Goal: Task Accomplishment & Management: Manage account settings

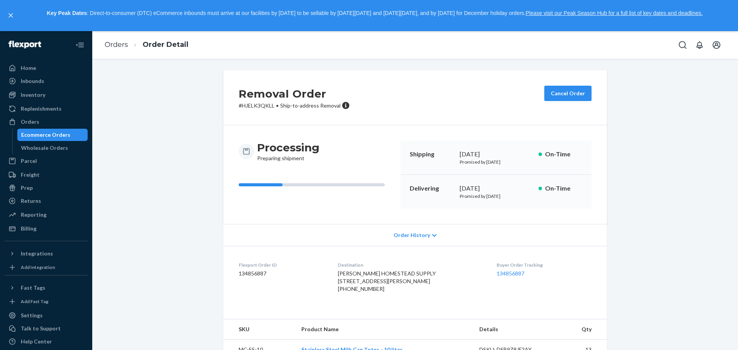
scroll to position [42, 0]
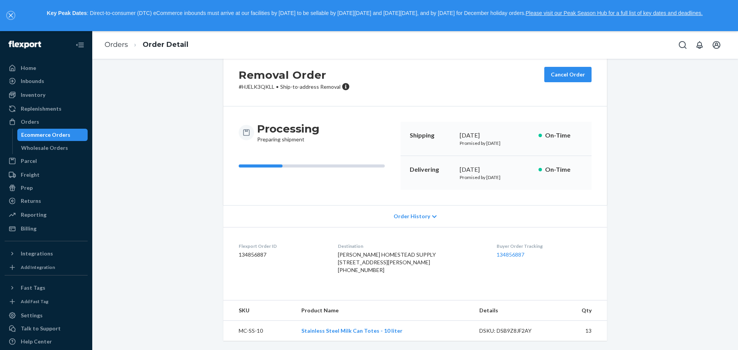
click at [10, 15] on icon "close," at bounding box center [10, 15] width 4 height 4
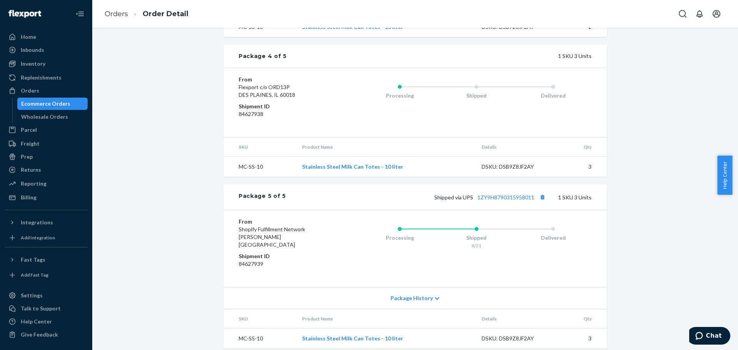
scroll to position [783, 0]
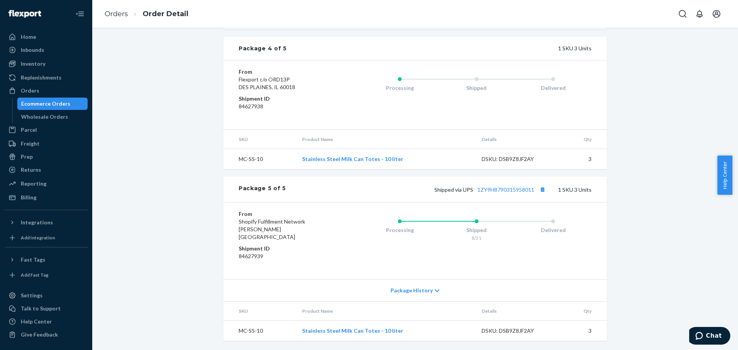
click at [435, 291] on icon at bounding box center [437, 290] width 5 height 5
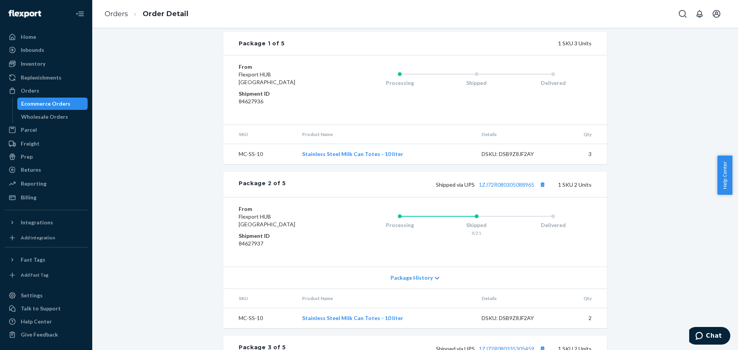
scroll to position [74, 0]
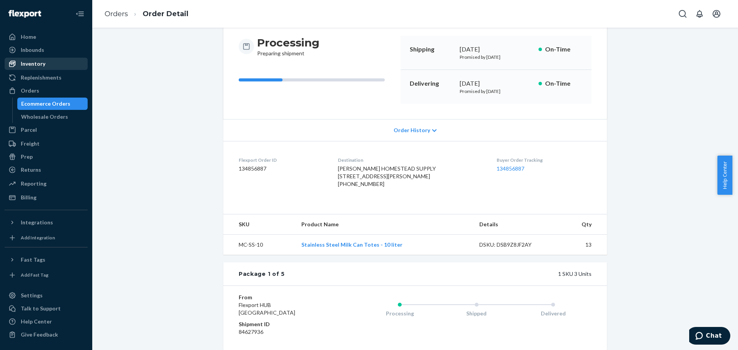
click at [34, 64] on div "Inventory" at bounding box center [33, 64] width 25 height 8
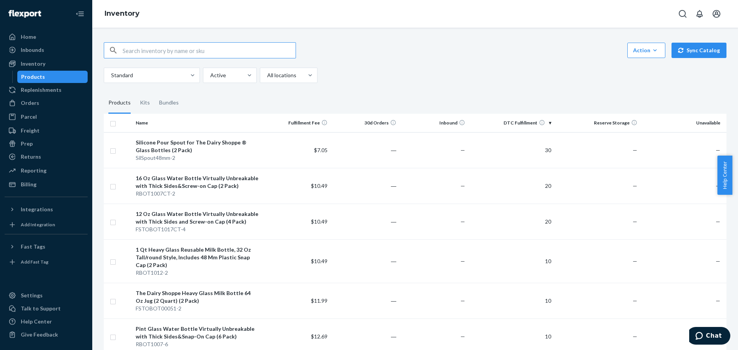
click at [545, 122] on th "DTC Fulfillment" at bounding box center [511, 123] width 86 height 18
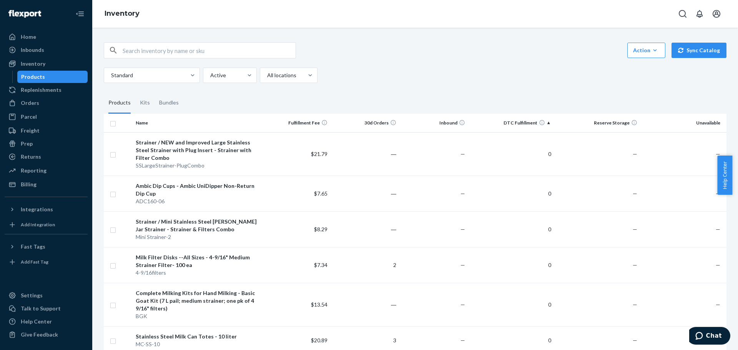
click at [543, 125] on th "DTC Fulfillment" at bounding box center [511, 123] width 86 height 18
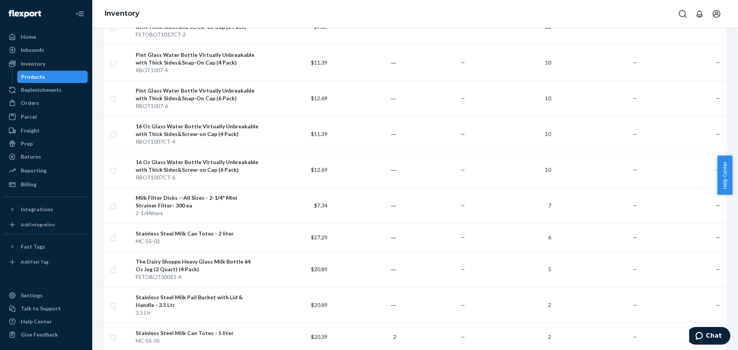
scroll to position [346, 0]
click at [114, 206] on input "checkbox" at bounding box center [113, 205] width 6 height 8
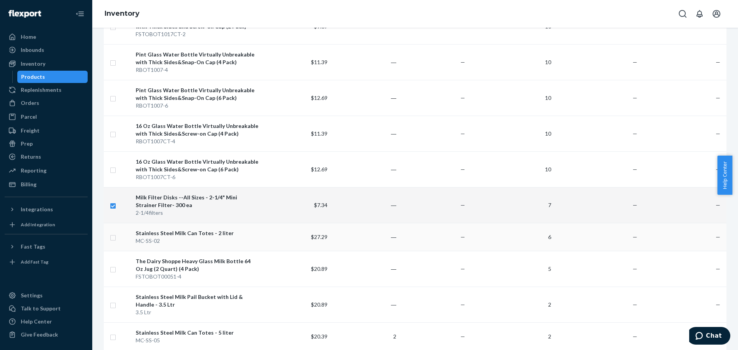
checkbox input "true"
click at [114, 237] on input "checkbox" at bounding box center [113, 237] width 6 height 8
checkbox input "true"
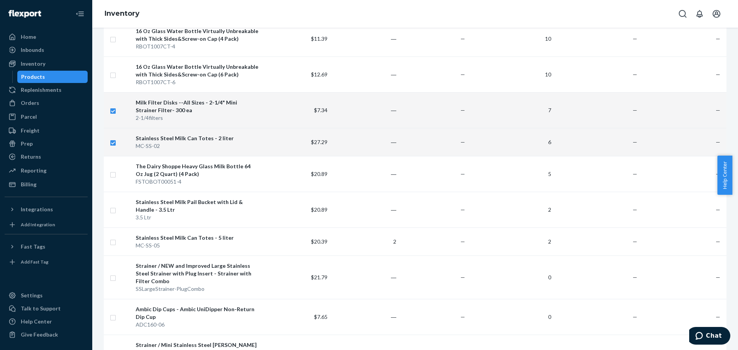
scroll to position [461, 0]
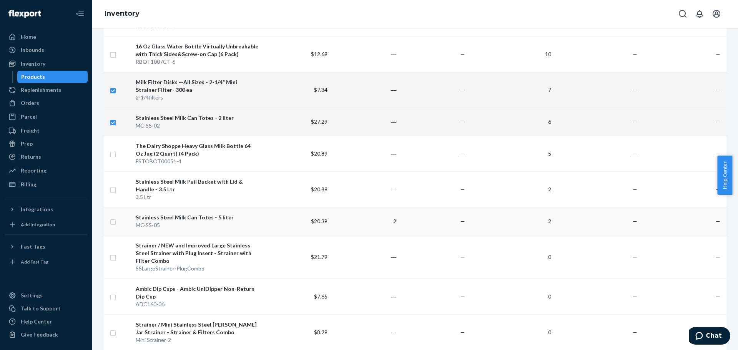
checkbox input "true"
click at [111, 223] on input "checkbox" at bounding box center [113, 221] width 6 height 8
checkbox input "true"
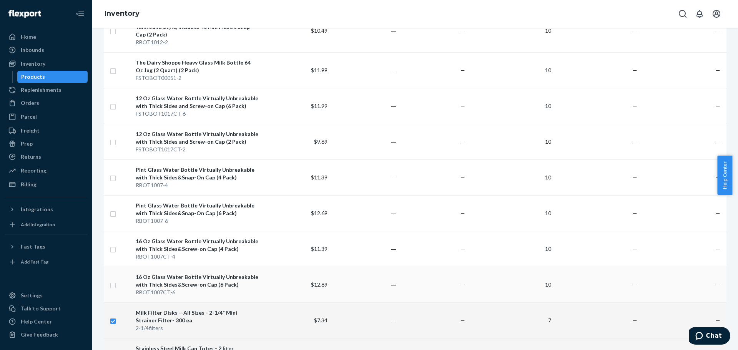
scroll to position [0, 0]
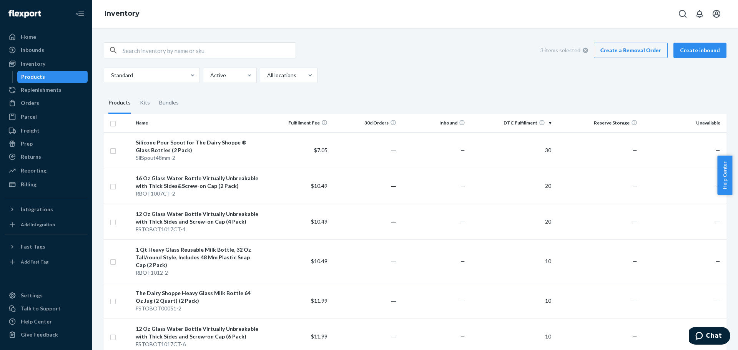
checkbox input "true"
click at [633, 52] on link "Create a Removal Order" at bounding box center [631, 50] width 74 height 15
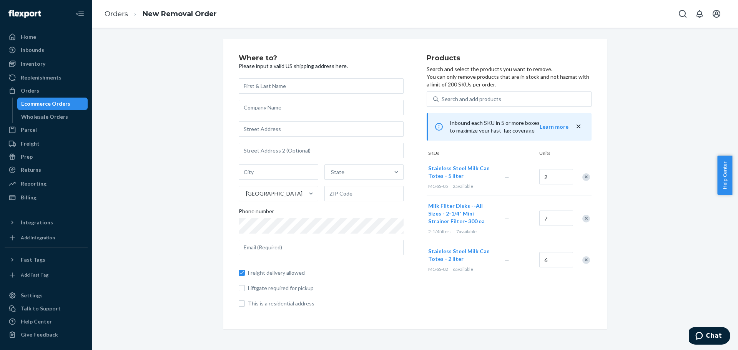
click at [304, 84] on input "text" at bounding box center [321, 85] width 165 height 15
type input "k"
type input "Kevin"
click at [319, 107] on input "text" at bounding box center [321, 107] width 165 height 15
type input "SHENANDOAH HOMESTEAD SUPPLY"
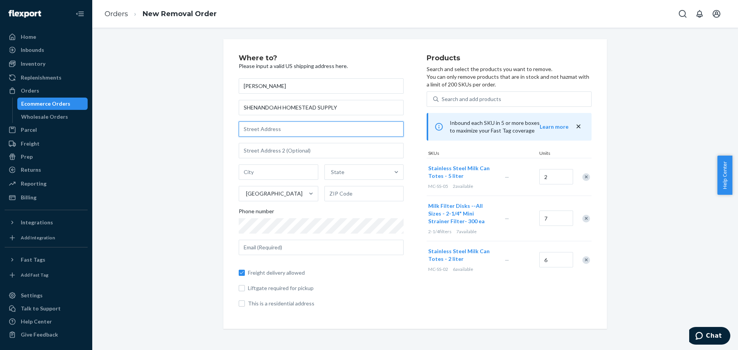
type input "961 Mount Olivet Rd"
type input "DYKE"
type input "VA"
type input "22935"
type input "kevin.byers@shenandoahhomesteadsupply.com"
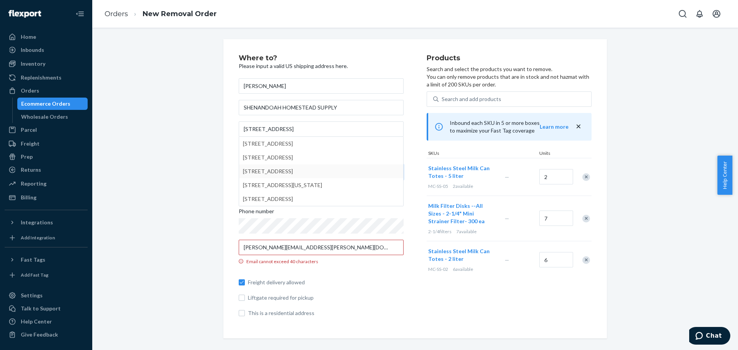
click at [395, 274] on div "Freight delivery allowed Liftgate required for pickup This is a residential add…" at bounding box center [321, 294] width 165 height 46
click at [302, 131] on input "961 Mount Olivet Rd" at bounding box center [321, 128] width 165 height 15
click at [412, 185] on div "Where to? Please input a valid US shipping address here. Kevin SHENANDOAH HOMES…" at bounding box center [333, 189] width 188 height 269
click at [372, 253] on input "kevin.byers@shenandoahhomesteadsupply.com" at bounding box center [321, 247] width 165 height 15
click at [402, 285] on div "Where to? Please input a valid US shipping address here. Kevin SHENANDOAH HOMES…" at bounding box center [333, 189] width 188 height 269
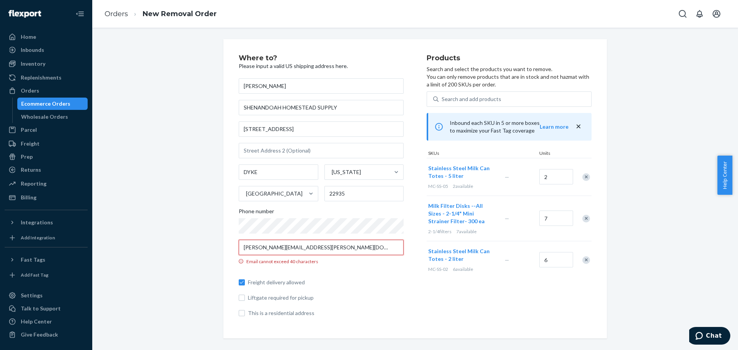
click at [359, 249] on input "kevin.byers@shenandoahhomesteadsupply.com" at bounding box center [321, 247] width 165 height 15
type input "gr8stainless@gmail.com"
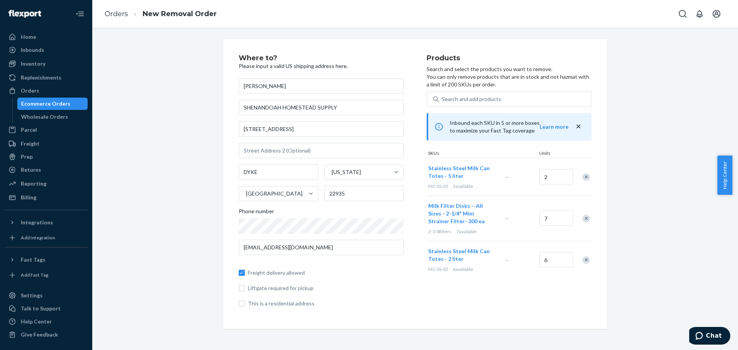
click at [380, 279] on div "Freight delivery allowed Liftgate required for pickup This is a residential add…" at bounding box center [321, 284] width 165 height 46
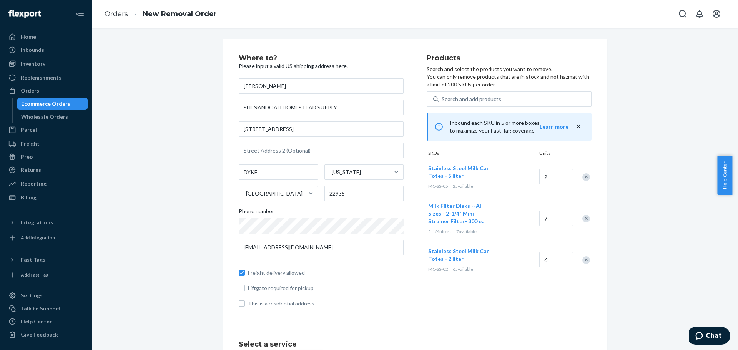
click at [388, 273] on span "Freight delivery allowed" at bounding box center [326, 273] width 156 height 8
click at [245, 273] on input "Freight delivery allowed" at bounding box center [242, 273] width 6 height 6
checkbox input "false"
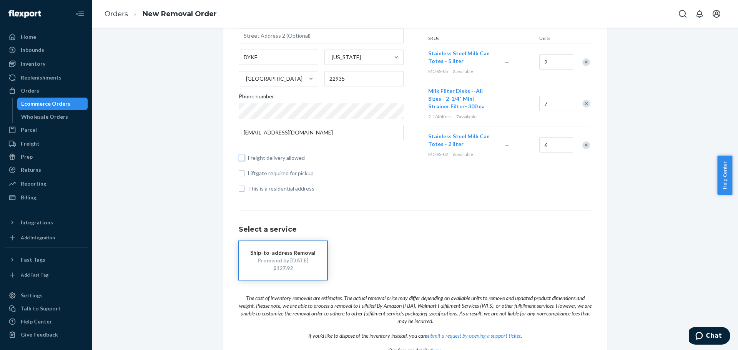
scroll to position [115, 0]
click at [404, 248] on div "Ship-to-address Removal Promised by Sep 19, 2025 $127.92" at bounding box center [415, 260] width 353 height 38
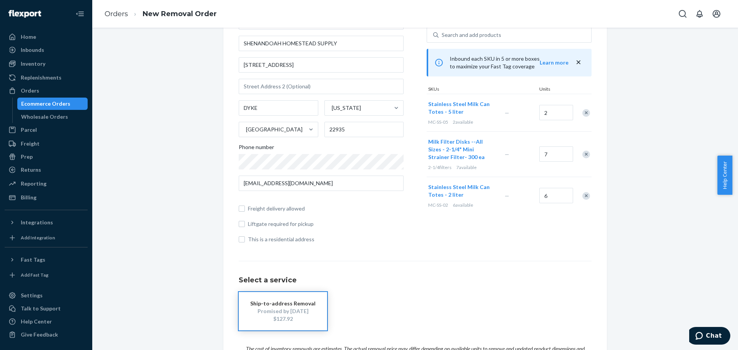
scroll to position [77, 0]
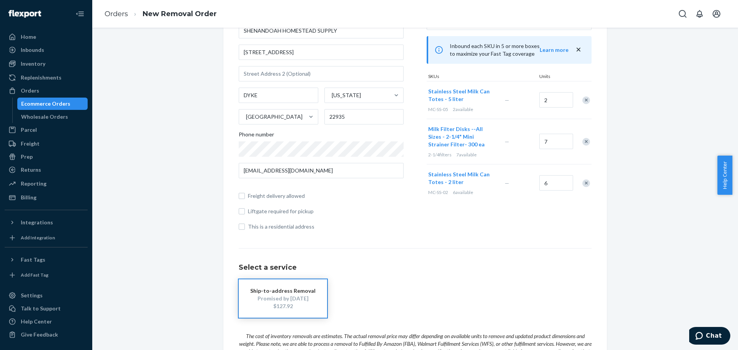
click at [586, 184] on div "Remove Item" at bounding box center [586, 183] width 8 height 8
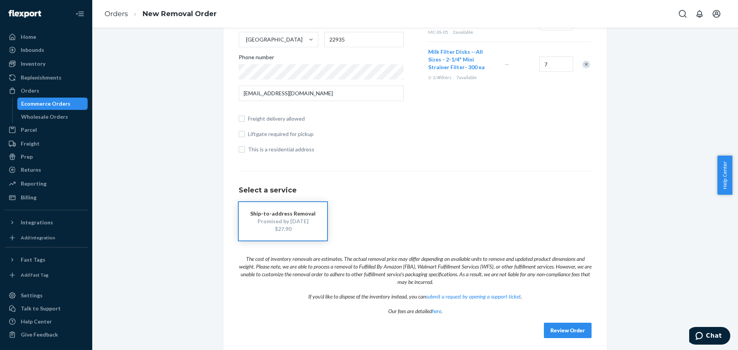
scroll to position [158, 0]
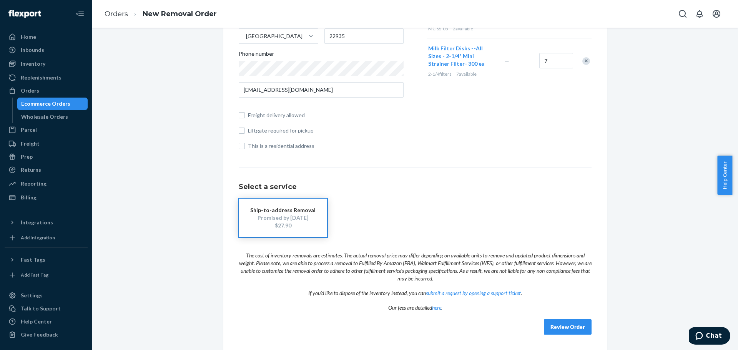
click at [560, 322] on button "Review Order" at bounding box center [568, 326] width 48 height 15
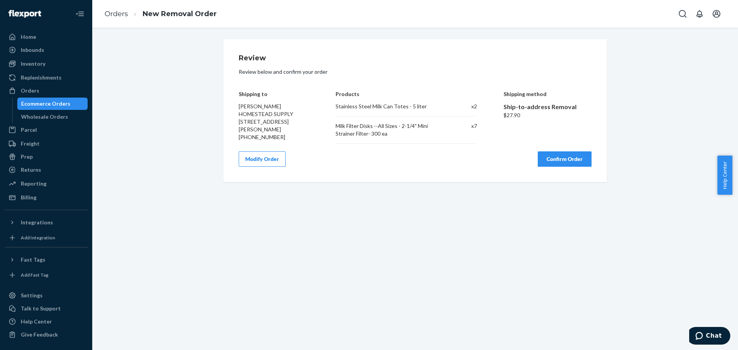
click at [554, 166] on button "Confirm Order" at bounding box center [565, 158] width 54 height 15
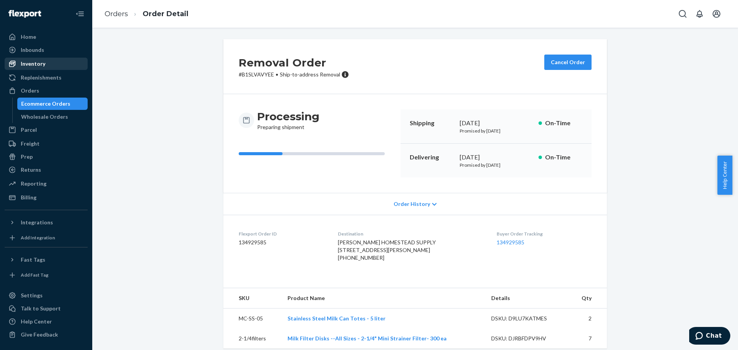
click at [43, 63] on div "Inventory" at bounding box center [33, 64] width 25 height 8
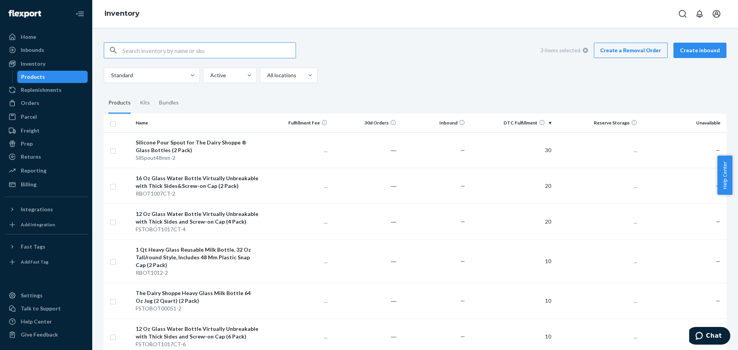
checkbox input "true"
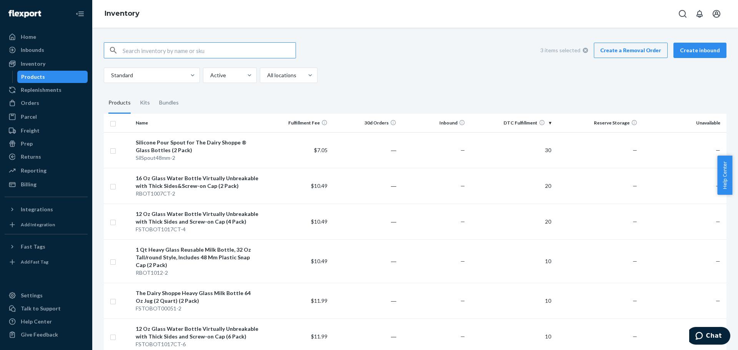
checkbox input "true"
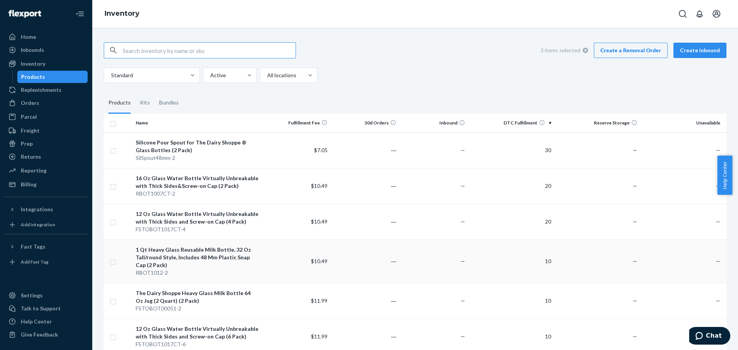
checkbox input "true"
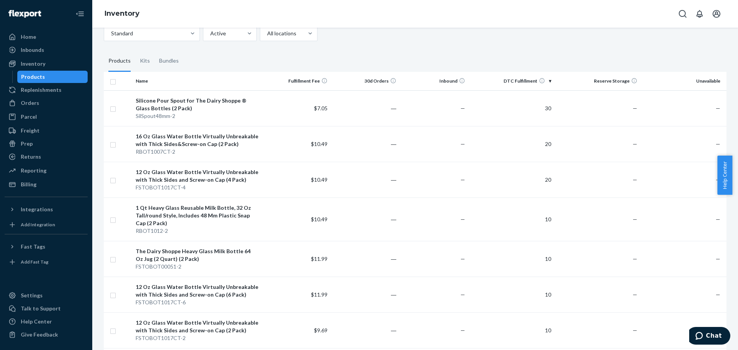
scroll to position [38, 0]
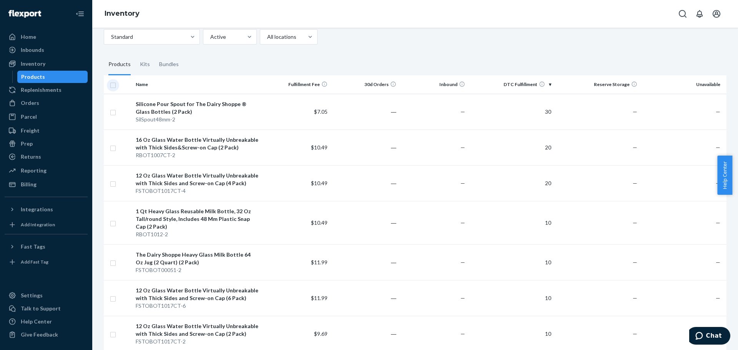
click at [113, 86] on input "checkbox" at bounding box center [113, 84] width 6 height 8
checkbox input "true"
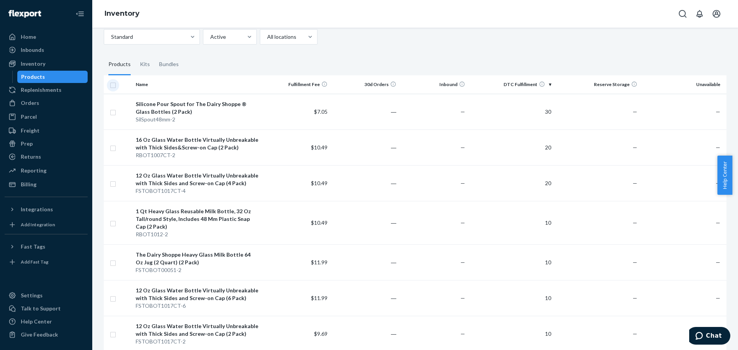
checkbox input "true"
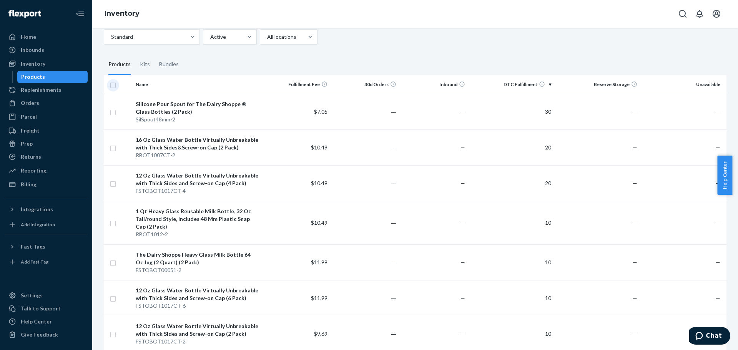
checkbox input "true"
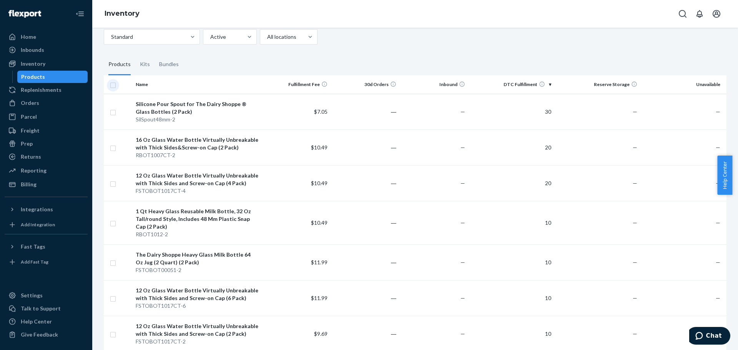
checkbox input "true"
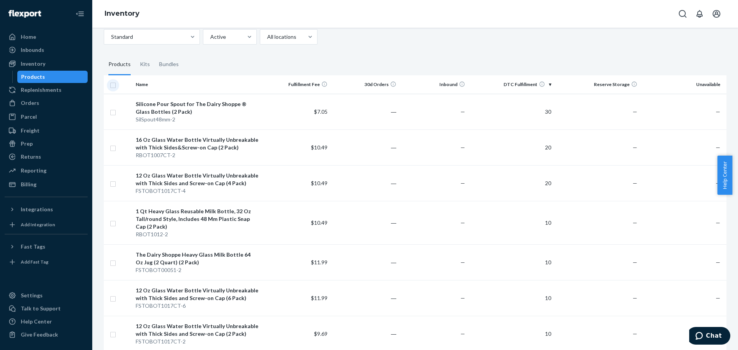
checkbox input "true"
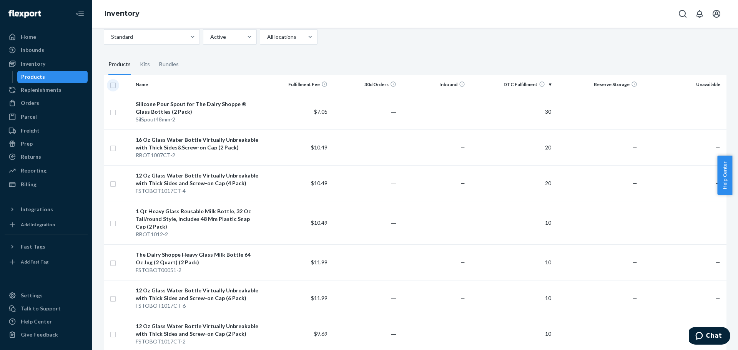
checkbox input "true"
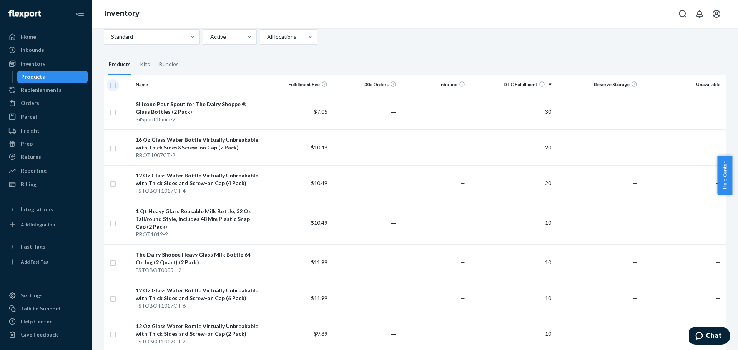
checkbox input "true"
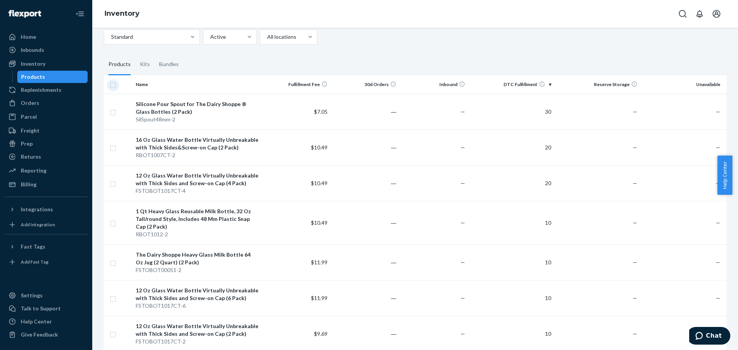
checkbox input "true"
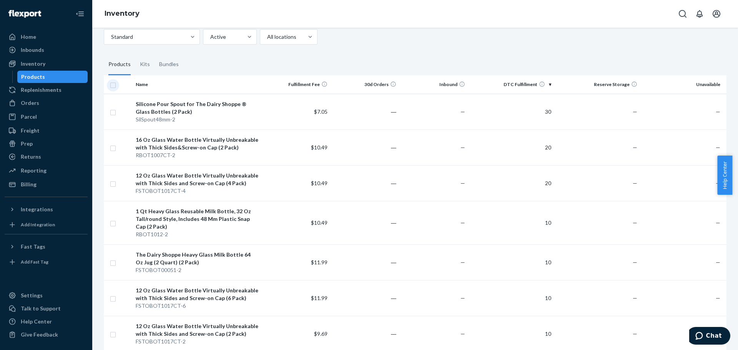
checkbox input "true"
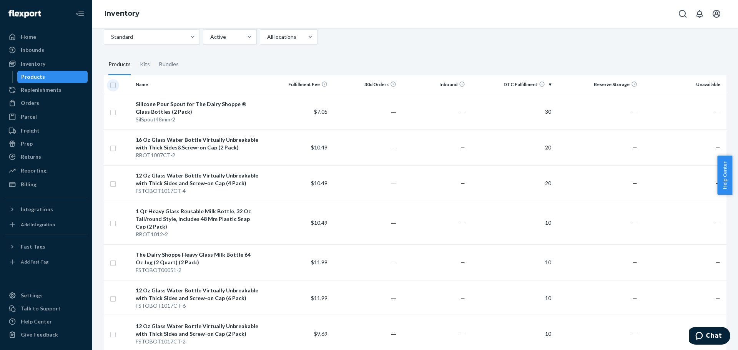
checkbox input "true"
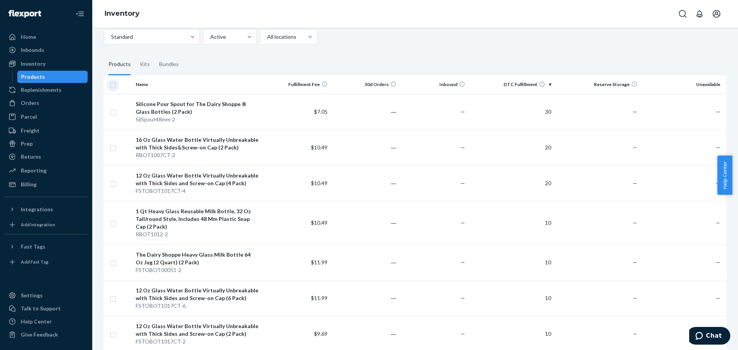
checkbox input "true"
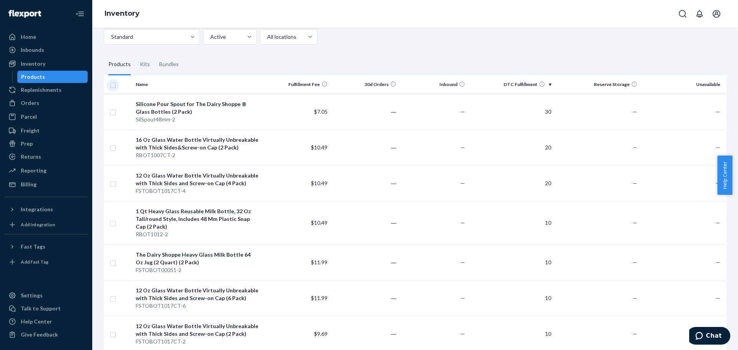
checkbox input "true"
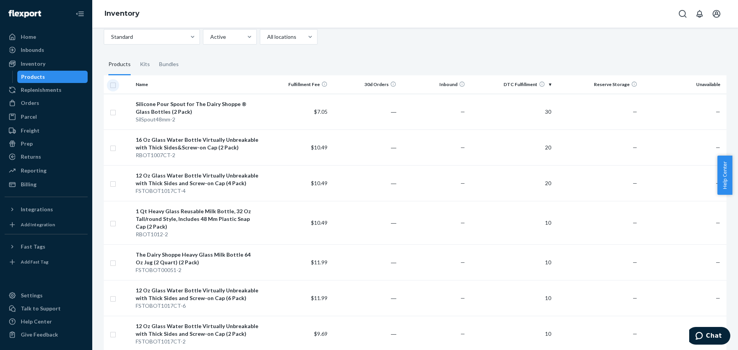
checkbox input "true"
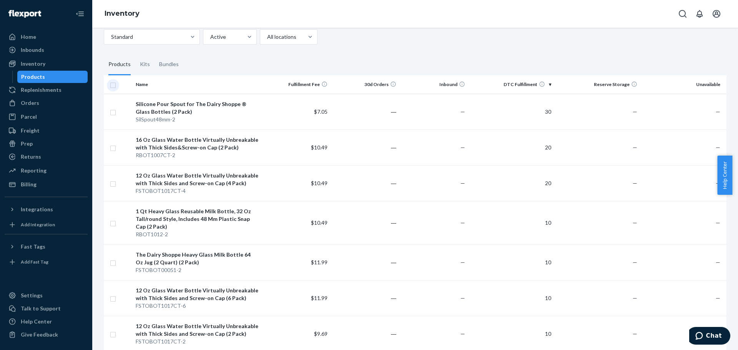
checkbox input "true"
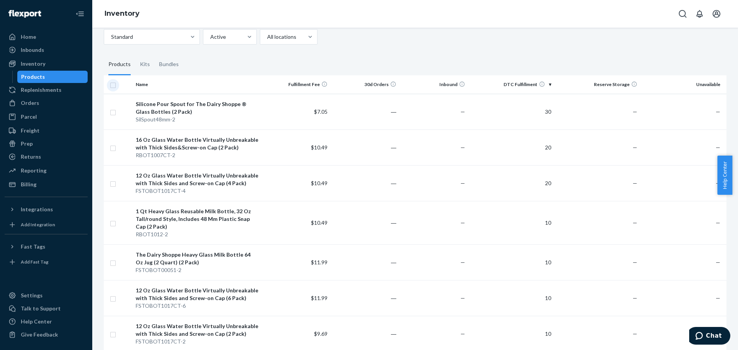
checkbox input "true"
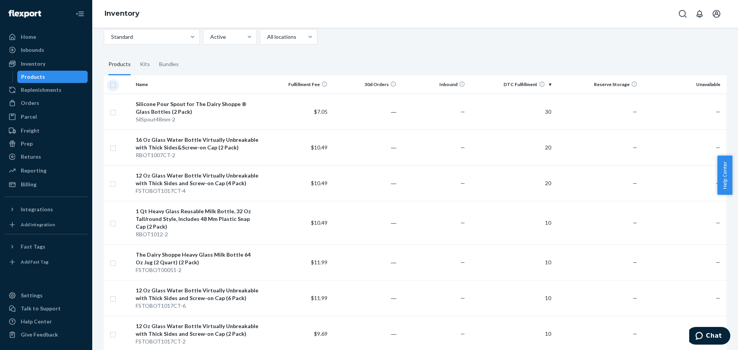
checkbox input "true"
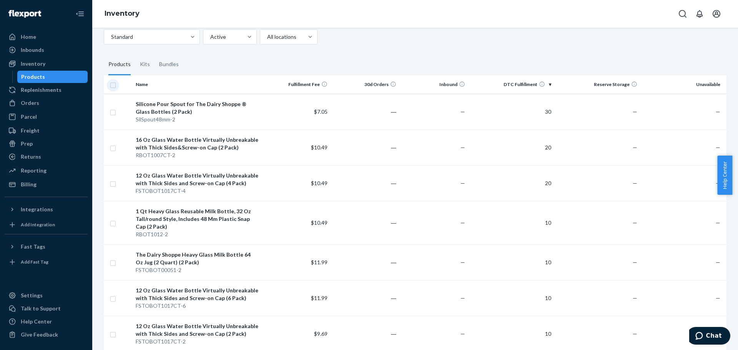
checkbox input "true"
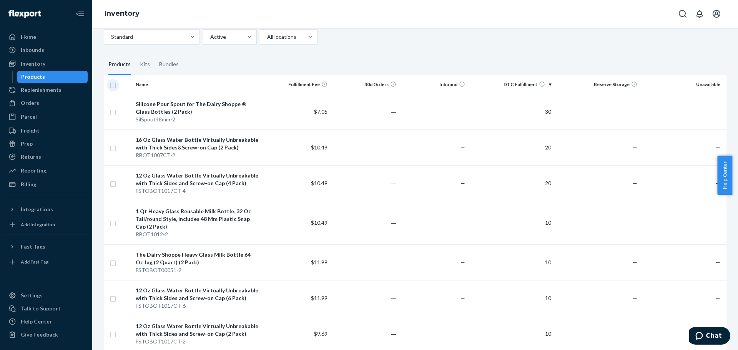
checkbox input "true"
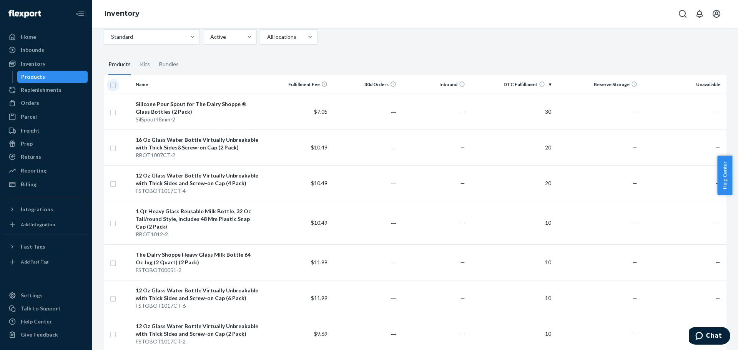
checkbox input "true"
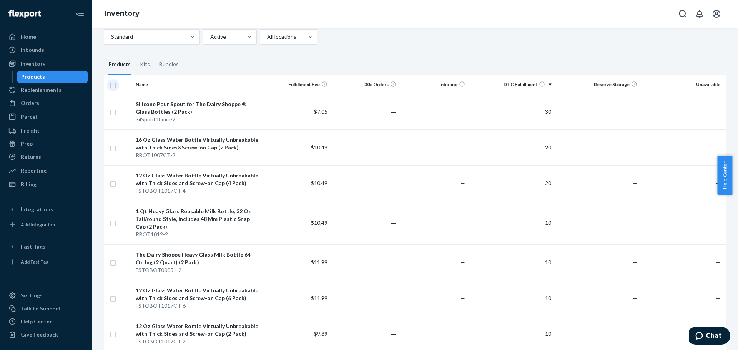
checkbox input "true"
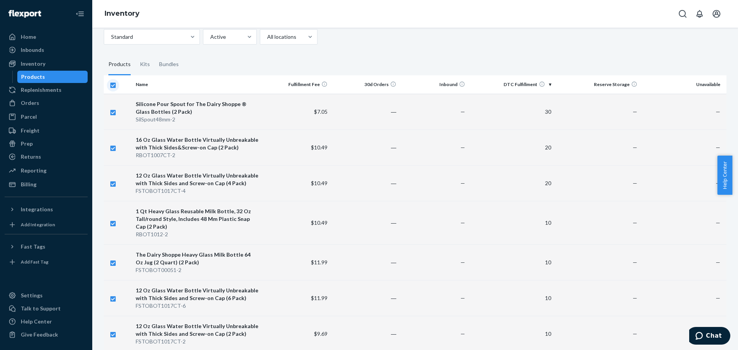
click at [113, 86] on input "checkbox" at bounding box center [113, 84] width 6 height 8
checkbox input "false"
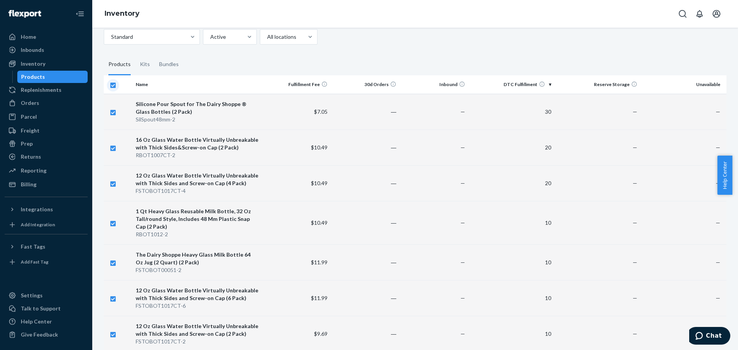
checkbox input "false"
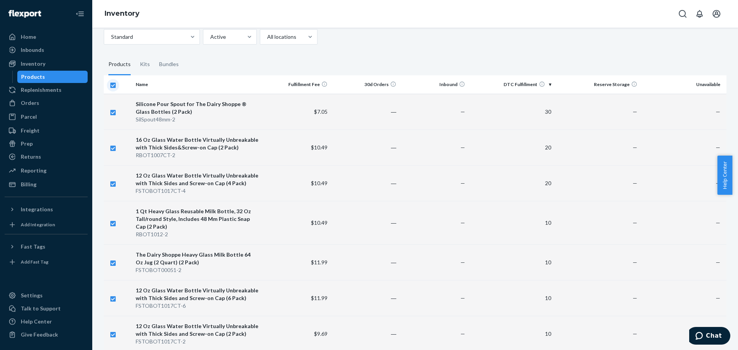
checkbox input "false"
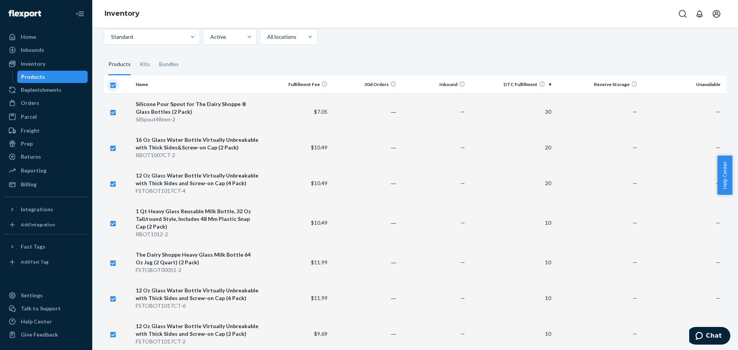
checkbox input "false"
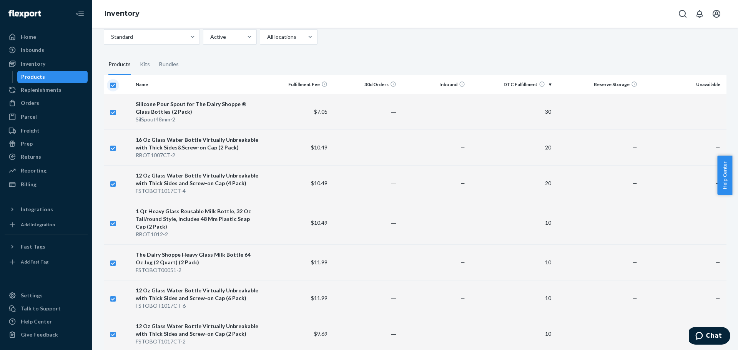
checkbox input "false"
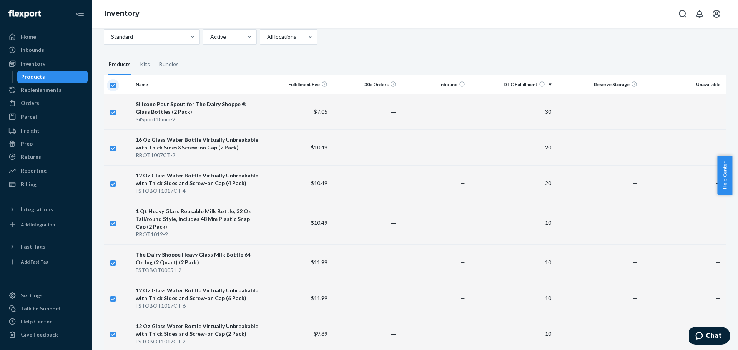
checkbox input "false"
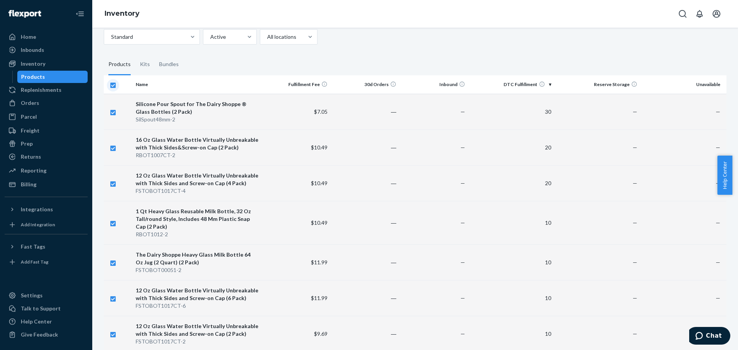
checkbox input "false"
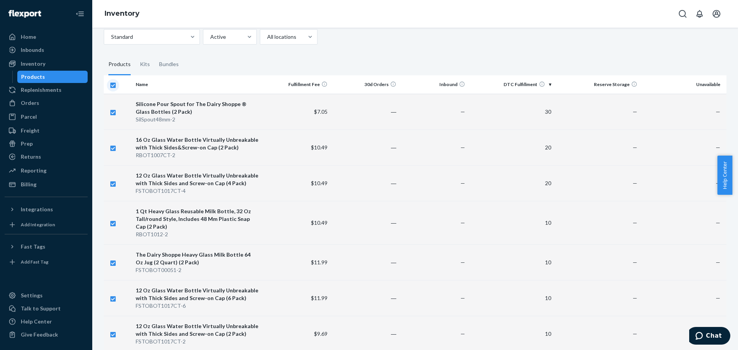
checkbox input "false"
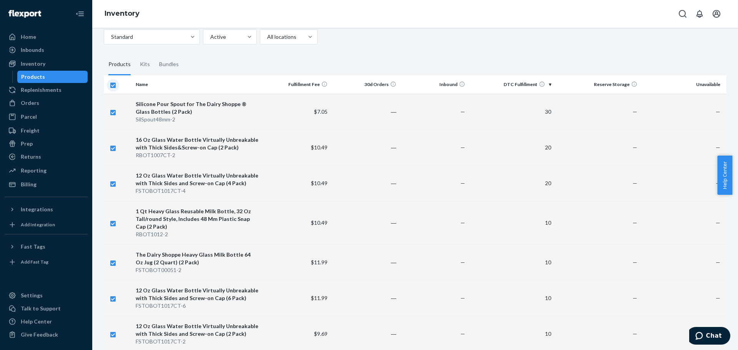
checkbox input "false"
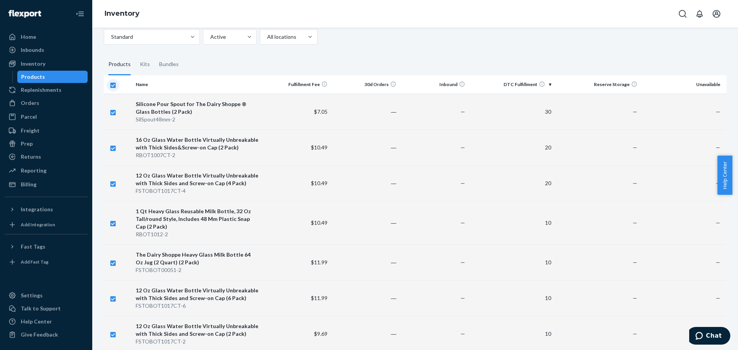
checkbox input "false"
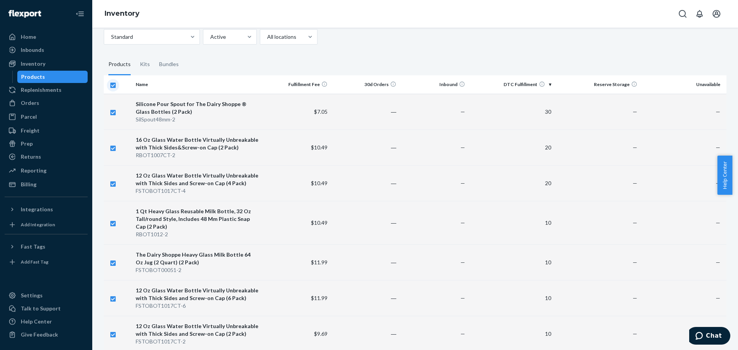
checkbox input "false"
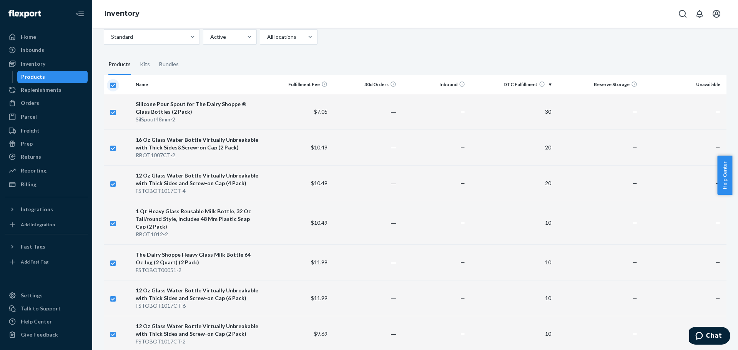
checkbox input "false"
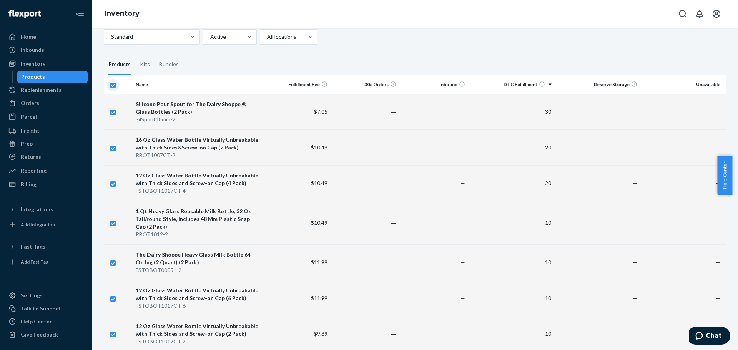
checkbox input "false"
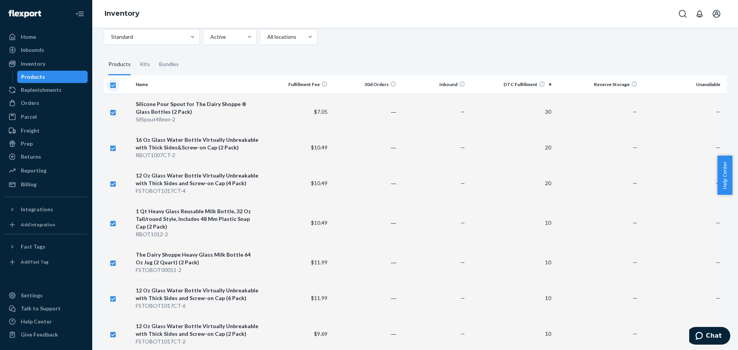
checkbox input "false"
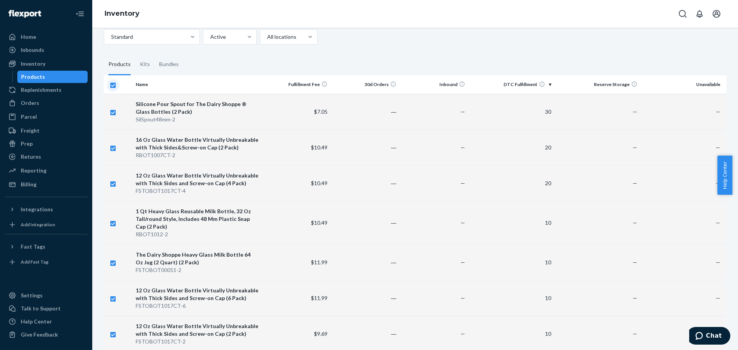
checkbox input "false"
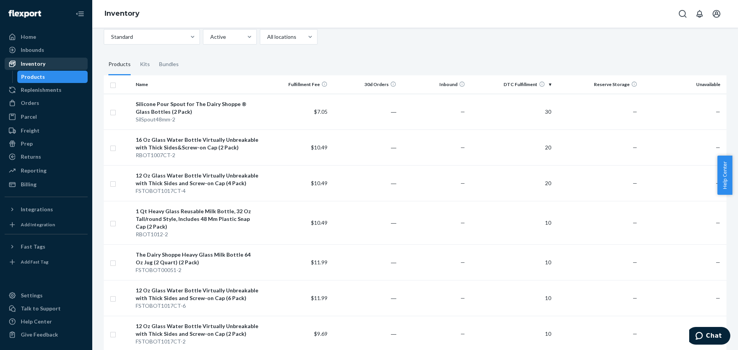
click at [30, 62] on div "Inventory" at bounding box center [33, 64] width 25 height 8
click at [33, 90] on div "Replenishments" at bounding box center [41, 90] width 41 height 8
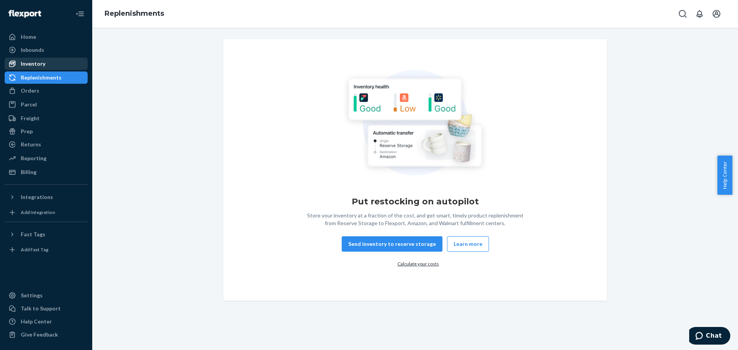
click at [31, 64] on div "Inventory" at bounding box center [33, 64] width 25 height 8
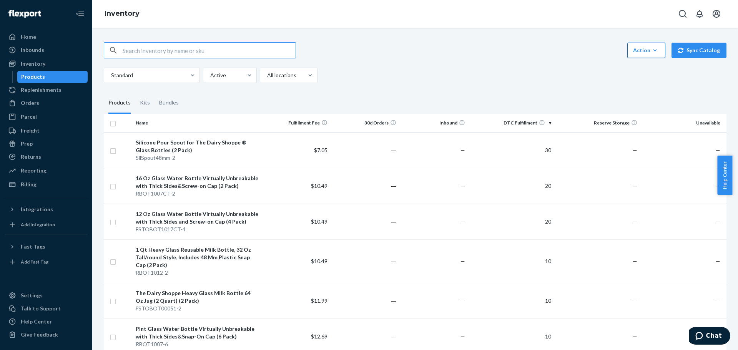
click at [642, 55] on button "Action Create product Create kit or bundle Bulk create products Bulk update pro…" at bounding box center [646, 50] width 38 height 15
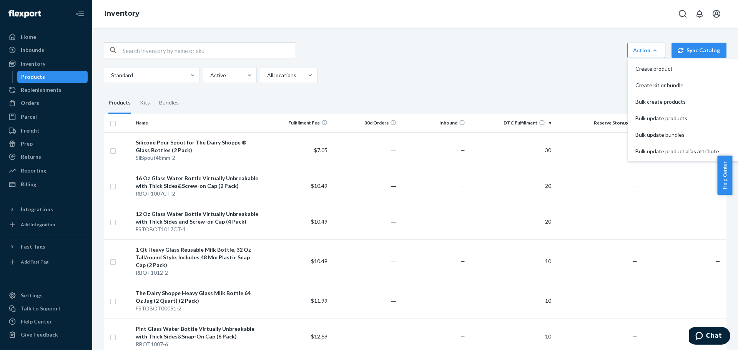
click at [562, 79] on div "Standard Active All locations" at bounding box center [412, 75] width 617 height 15
click at [541, 124] on th "DTC Fulfillment" at bounding box center [511, 123] width 86 height 18
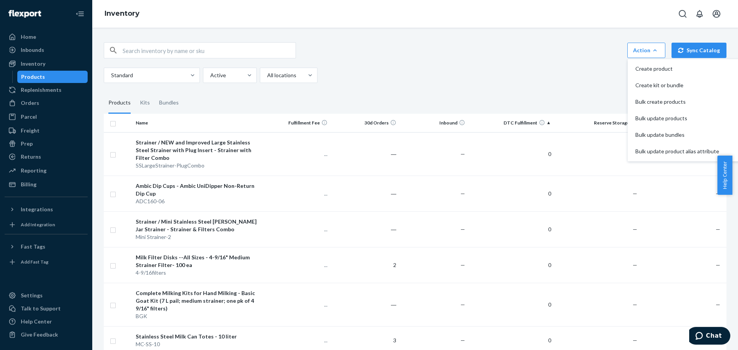
click at [543, 122] on th "DTC Fulfillment" at bounding box center [511, 123] width 86 height 18
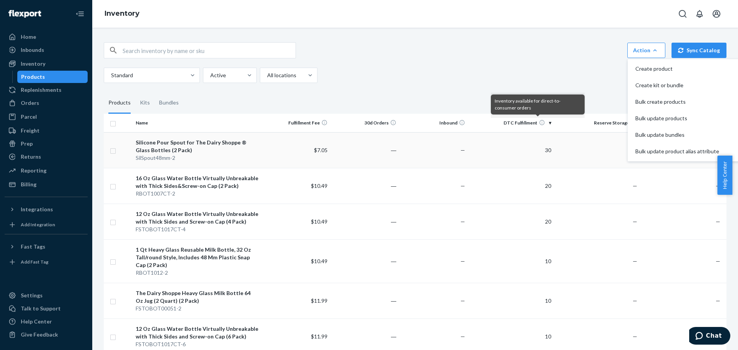
click at [114, 150] on input "checkbox" at bounding box center [113, 150] width 6 height 8
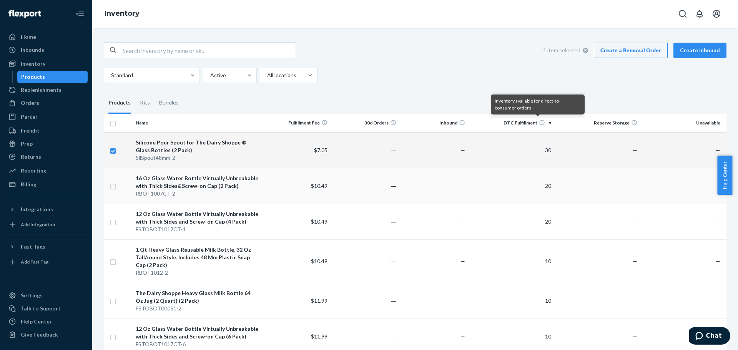
click at [110, 185] on td at bounding box center [118, 186] width 29 height 36
drag, startPoint x: 111, startPoint y: 186, endPoint x: 119, endPoint y: 190, distance: 8.4
click at [112, 186] on input "checkbox" at bounding box center [113, 186] width 6 height 8
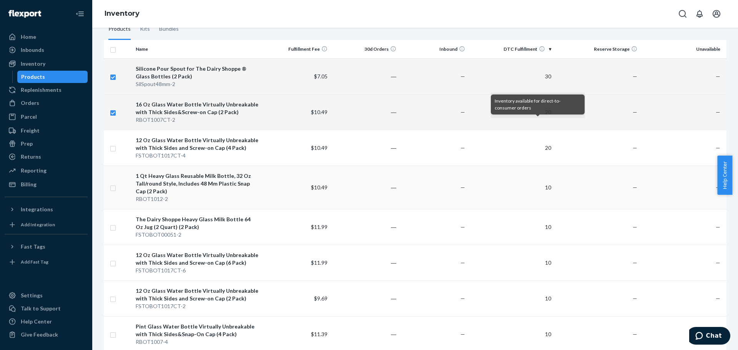
scroll to position [77, 0]
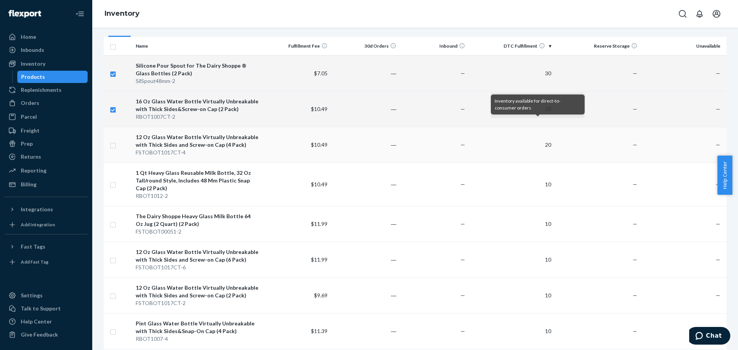
click at [113, 145] on input "checkbox" at bounding box center [113, 145] width 6 height 8
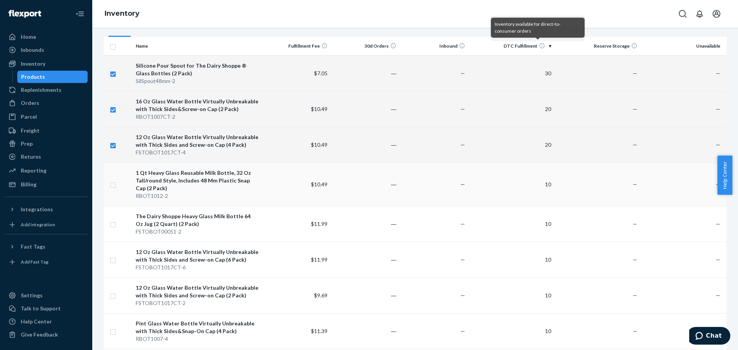
click at [114, 188] on input "checkbox" at bounding box center [113, 184] width 6 height 8
click at [113, 226] on input "checkbox" at bounding box center [113, 224] width 6 height 8
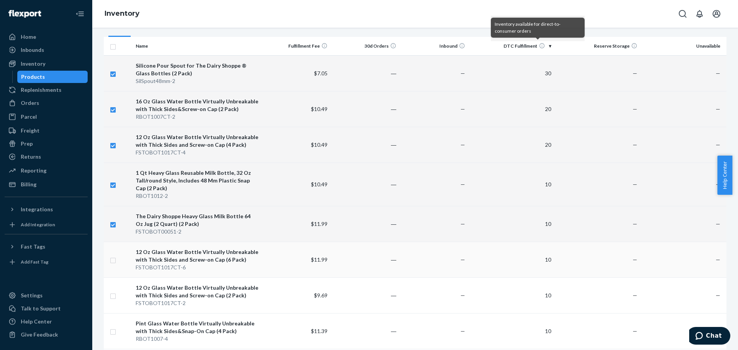
click at [112, 261] on input "checkbox" at bounding box center [113, 260] width 6 height 8
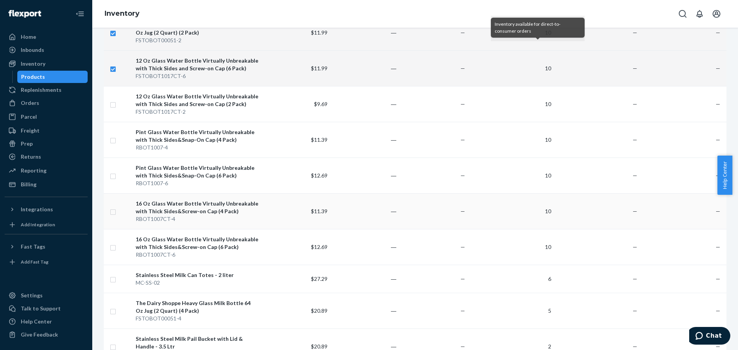
scroll to position [269, 0]
click at [112, 104] on input "checkbox" at bounding box center [113, 103] width 6 height 8
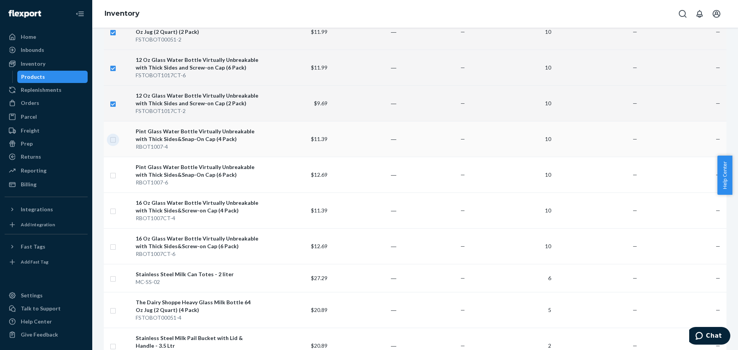
click at [115, 138] on input "checkbox" at bounding box center [113, 139] width 6 height 8
click at [113, 176] on input "checkbox" at bounding box center [113, 175] width 6 height 8
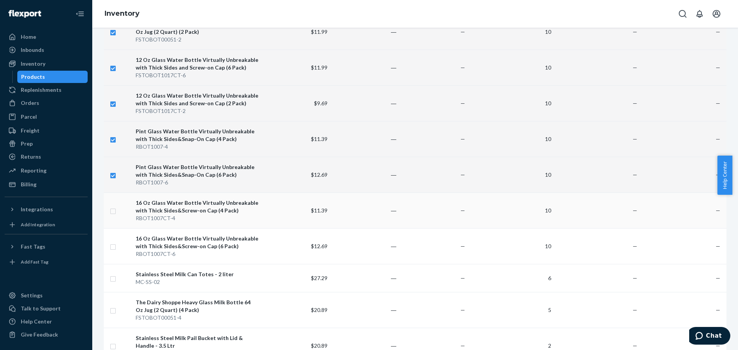
click at [114, 210] on input "checkbox" at bounding box center [113, 210] width 6 height 8
click at [114, 245] on input "checkbox" at bounding box center [113, 246] width 6 height 8
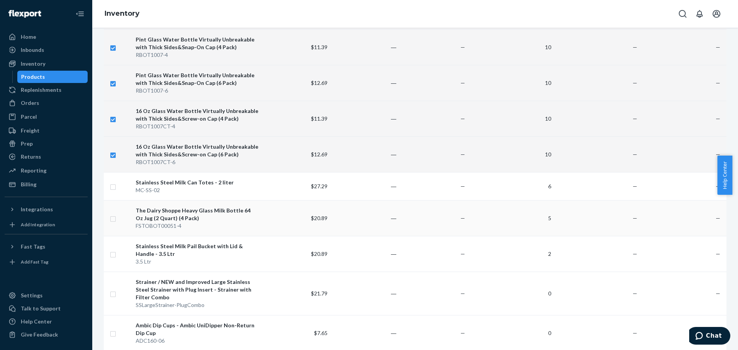
scroll to position [384, 0]
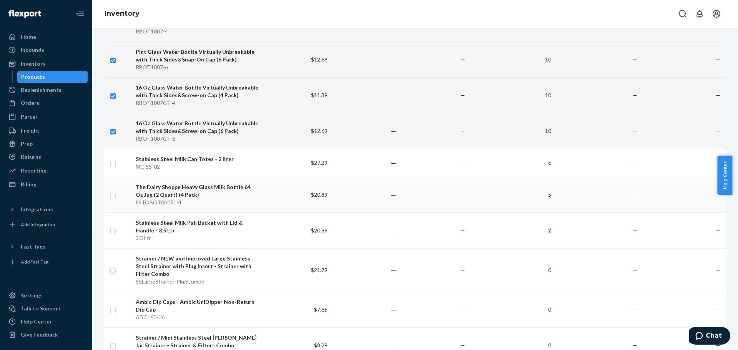
click at [113, 195] on input "checkbox" at bounding box center [113, 195] width 6 height 8
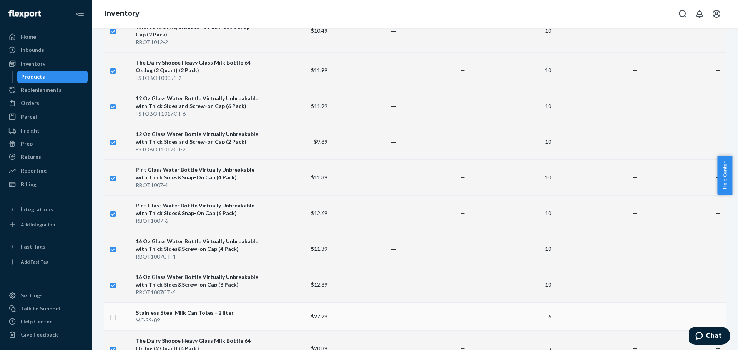
scroll to position [0, 0]
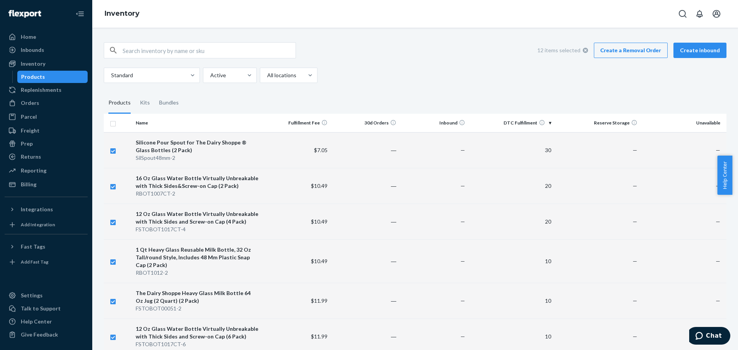
click at [625, 54] on link "Create a Removal Order" at bounding box center [631, 50] width 74 height 15
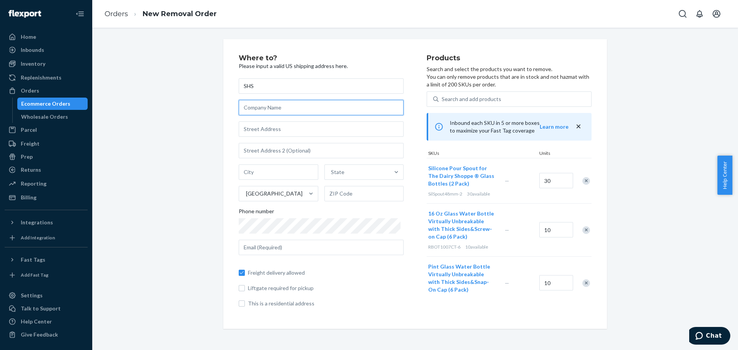
click at [258, 105] on input "text" at bounding box center [321, 107] width 165 height 15
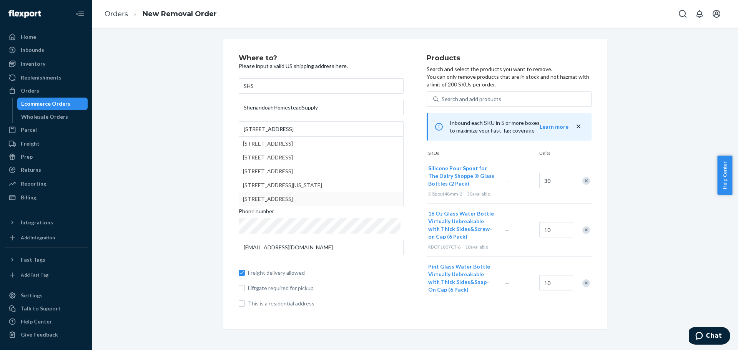
click at [164, 239] on div "Where to? Please input a valid US shipping address here. SHS ShenandoahHomestea…" at bounding box center [415, 184] width 634 height 290
click at [227, 203] on div "Where to? Please input a valid US shipping address here. SHS ShenandoahHomestea…" at bounding box center [415, 184] width 384 height 290
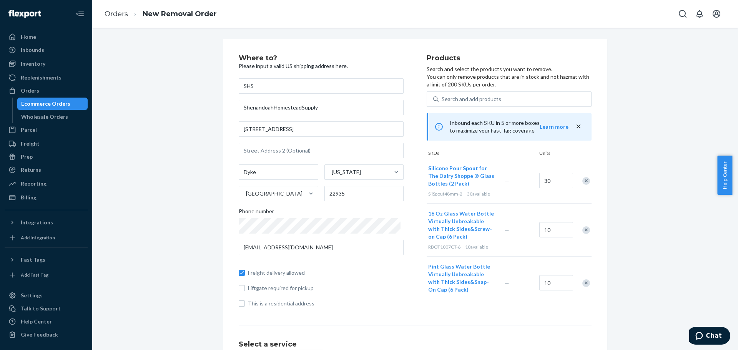
click at [343, 284] on div "Freight delivery allowed Liftgate required for pickup This is a residential add…" at bounding box center [321, 284] width 165 height 46
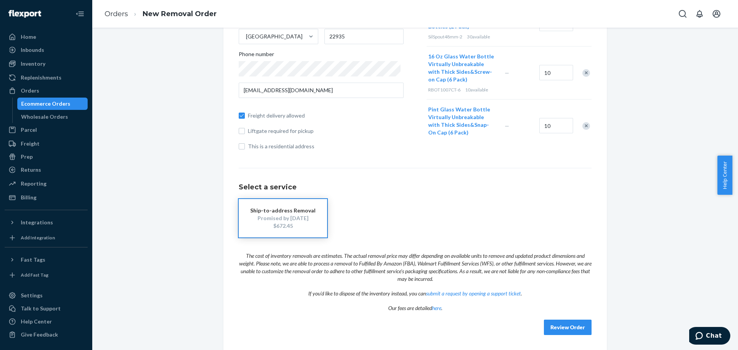
scroll to position [158, 0]
click at [443, 293] on link "submit a request by opening a support ticket" at bounding box center [473, 293] width 95 height 7
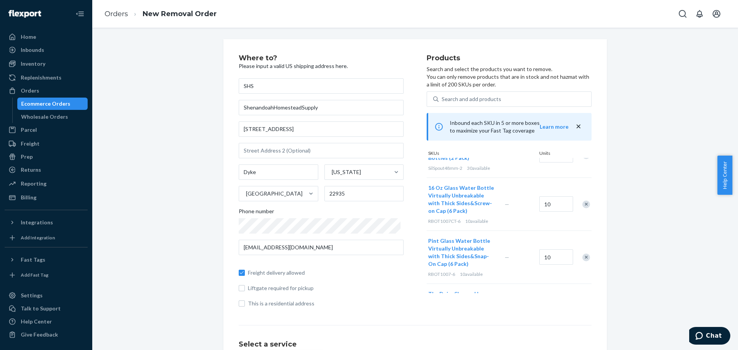
scroll to position [0, 0]
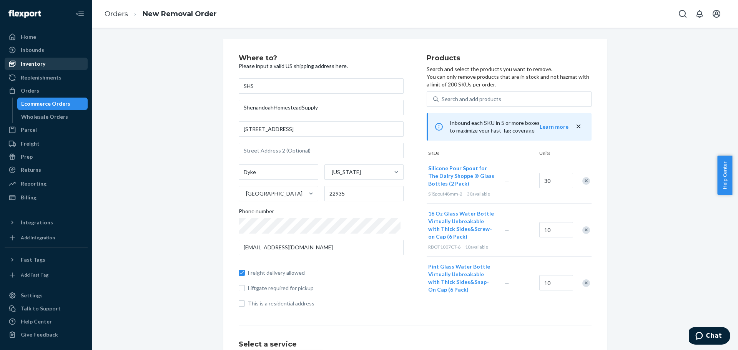
click at [40, 61] on div "Inventory" at bounding box center [33, 64] width 25 height 8
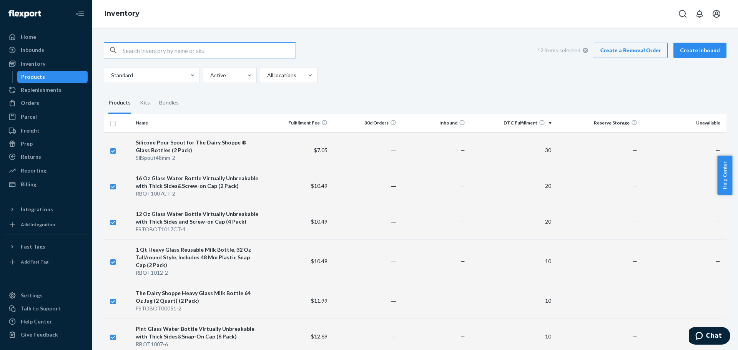
click at [112, 125] on input "checkbox" at bounding box center [113, 123] width 6 height 8
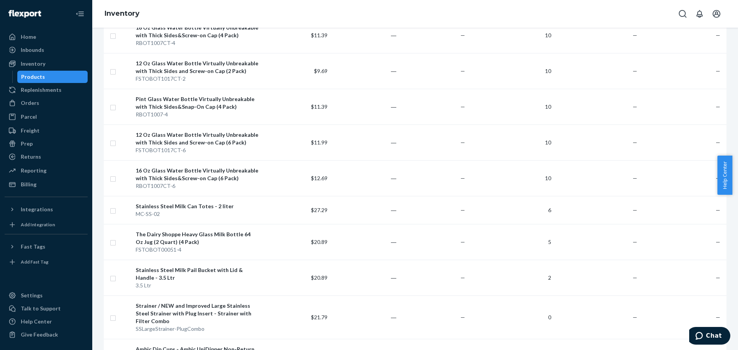
scroll to position [384, 0]
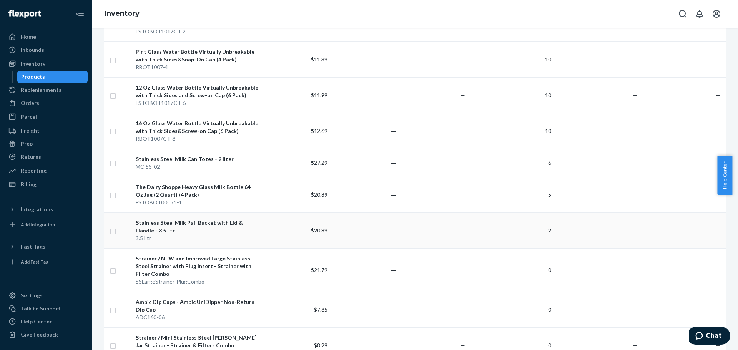
click at [114, 231] on input "checkbox" at bounding box center [113, 230] width 6 height 8
click at [113, 161] on input "checkbox" at bounding box center [113, 163] width 6 height 8
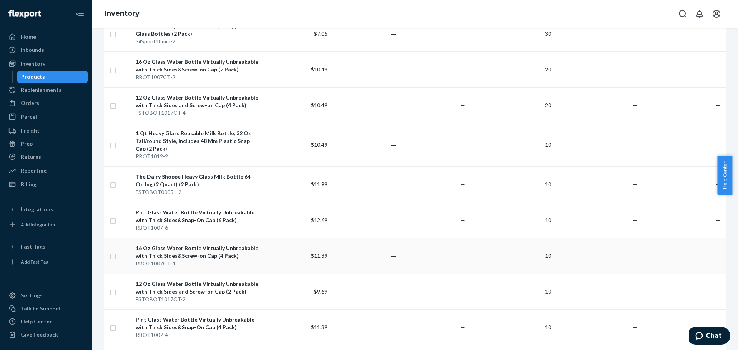
scroll to position [0, 0]
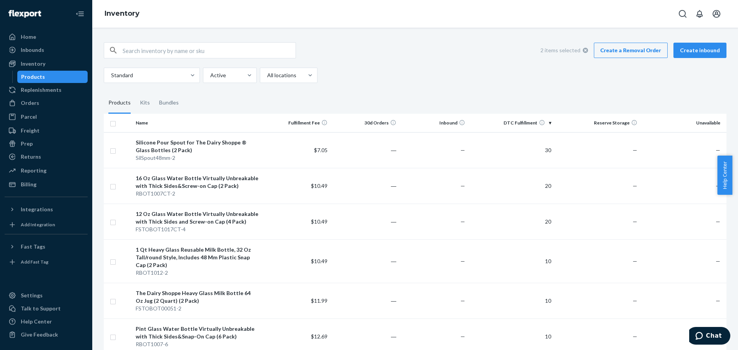
click at [621, 55] on link "Create a Removal Order" at bounding box center [631, 50] width 74 height 15
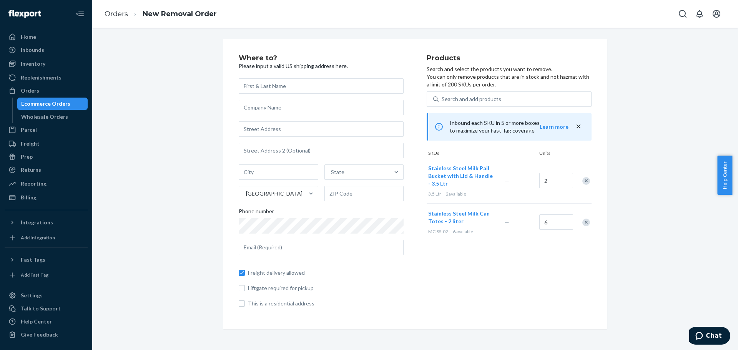
click at [315, 88] on input "text" at bounding box center [321, 85] width 165 height 15
click at [302, 104] on input "text" at bounding box center [321, 107] width 165 height 15
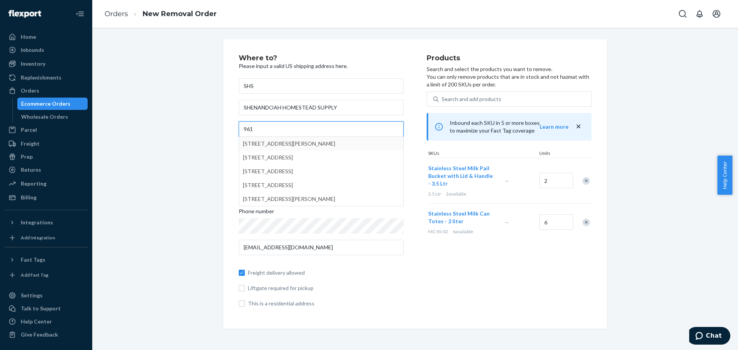
click at [290, 126] on input "961" at bounding box center [321, 128] width 165 height 15
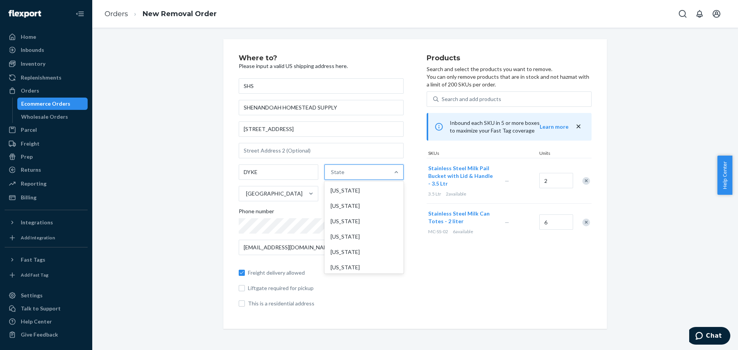
click at [338, 174] on div "State" at bounding box center [337, 172] width 13 height 8
click at [332, 174] on input "option Alabama focused, 1 of 59. 59 results available. Use Up and Down to choos…" at bounding box center [331, 172] width 1 height 8
click at [334, 248] on div "Virginia" at bounding box center [363, 251] width 78 height 15
click at [333, 176] on input "v" at bounding box center [330, 172] width 3 height 8
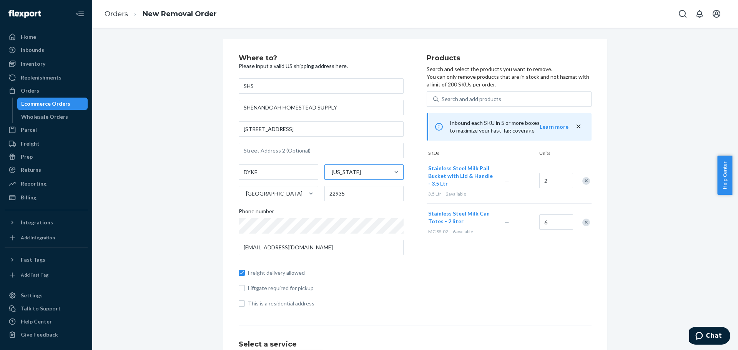
click at [390, 311] on div "Where to? Please input a valid US shipping address here. SHS SHENANDOAH HOMESTE…" at bounding box center [333, 184] width 188 height 259
click at [583, 181] on div "Remove Item" at bounding box center [586, 181] width 8 height 8
click at [38, 64] on div "Inventory" at bounding box center [33, 64] width 25 height 8
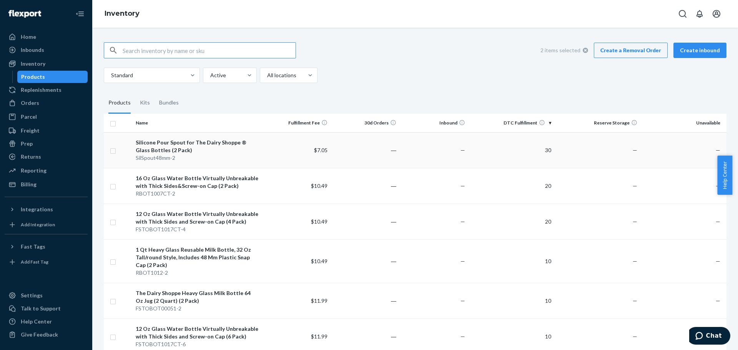
click at [115, 153] on input "checkbox" at bounding box center [113, 150] width 6 height 8
click at [112, 186] on input "checkbox" at bounding box center [113, 186] width 6 height 8
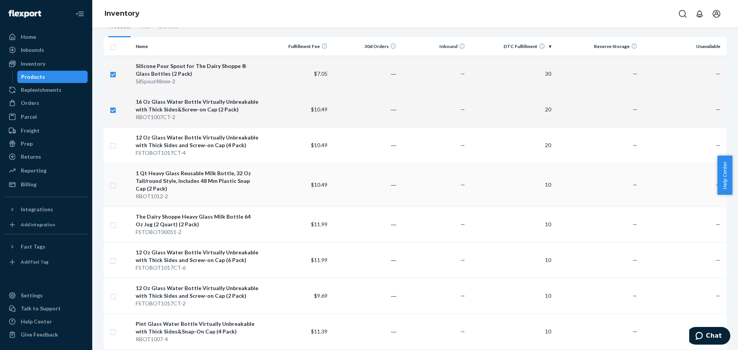
scroll to position [77, 0]
drag, startPoint x: 112, startPoint y: 145, endPoint x: 114, endPoint y: 160, distance: 15.1
click at [112, 146] on input "checkbox" at bounding box center [113, 145] width 6 height 8
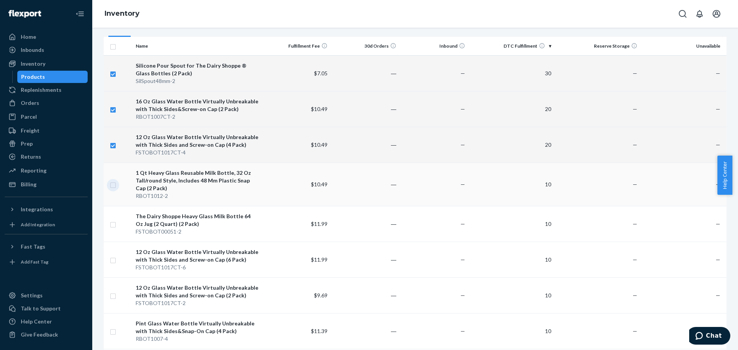
drag, startPoint x: 114, startPoint y: 184, endPoint x: 113, endPoint y: 194, distance: 10.4
click at [114, 184] on input "checkbox" at bounding box center [113, 184] width 6 height 8
click at [113, 223] on input "checkbox" at bounding box center [113, 224] width 6 height 8
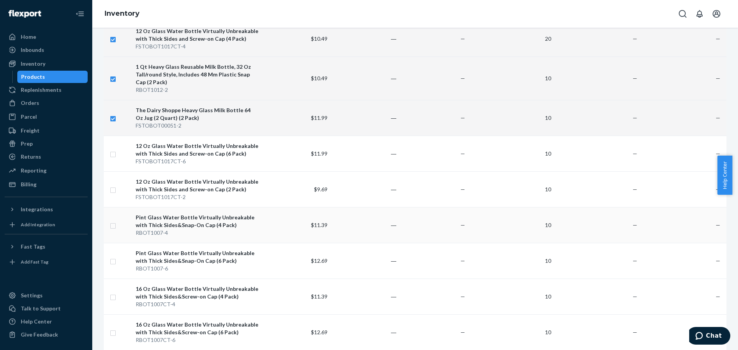
scroll to position [192, 0]
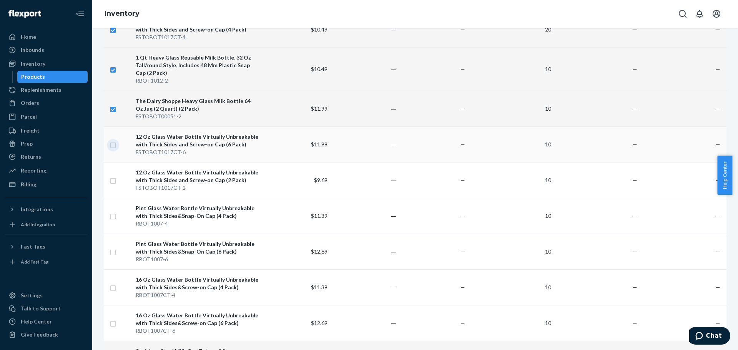
click at [111, 146] on input "checkbox" at bounding box center [113, 144] width 6 height 8
click at [112, 181] on input "checkbox" at bounding box center [113, 180] width 6 height 8
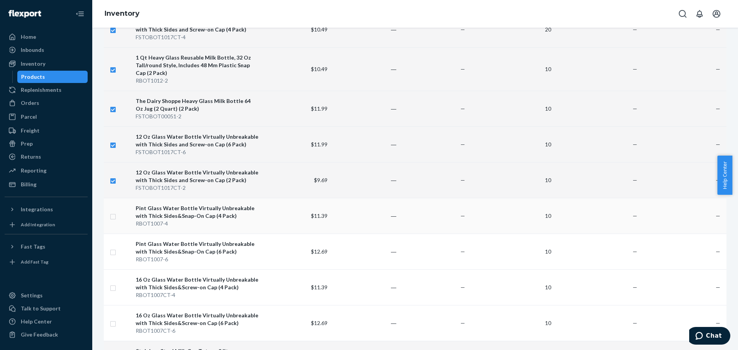
click at [113, 216] on input "checkbox" at bounding box center [113, 216] width 6 height 8
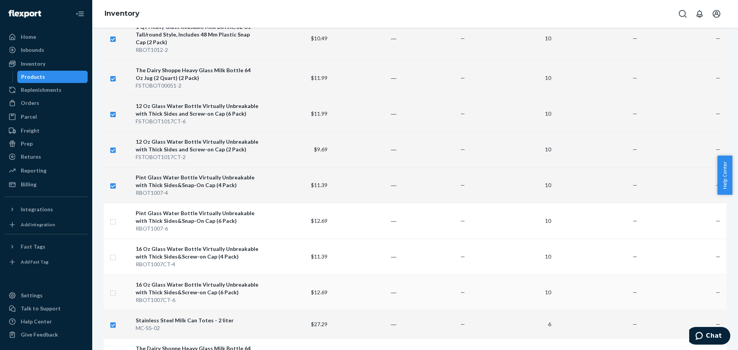
scroll to position [307, 0]
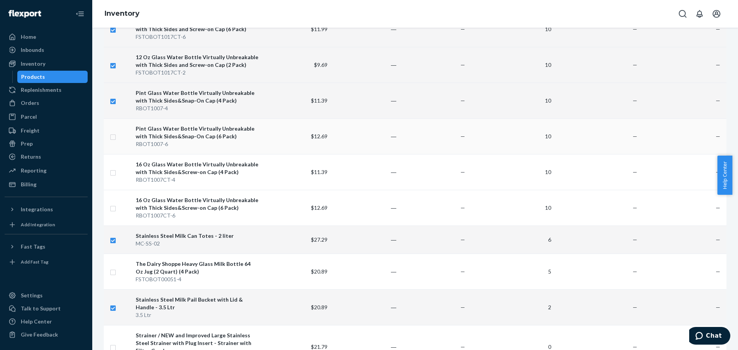
click at [115, 136] on input "checkbox" at bounding box center [113, 136] width 6 height 8
click at [114, 169] on input "checkbox" at bounding box center [113, 172] width 6 height 8
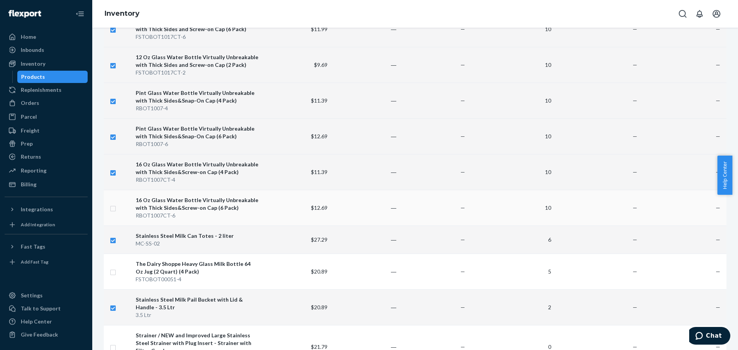
click at [113, 207] on input "checkbox" at bounding box center [113, 208] width 6 height 8
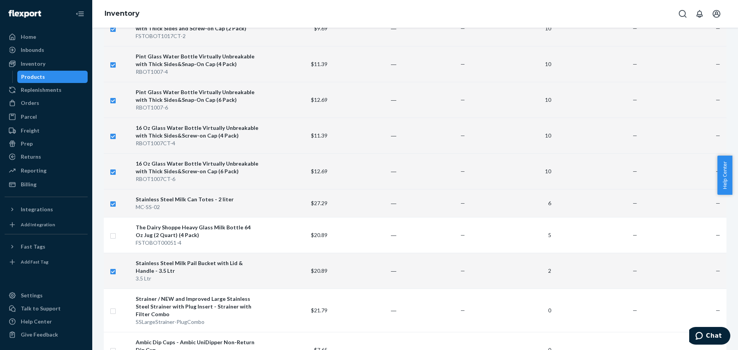
scroll to position [346, 0]
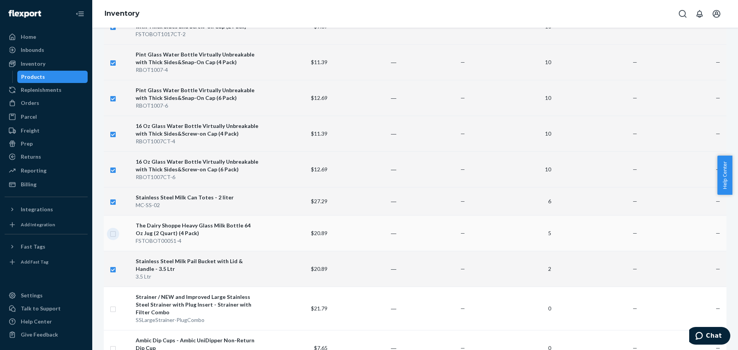
click at [114, 235] on input "checkbox" at bounding box center [113, 233] width 6 height 8
drag, startPoint x: 113, startPoint y: 309, endPoint x: 138, endPoint y: 292, distance: 30.7
click at [114, 309] on input "checkbox" at bounding box center [113, 308] width 6 height 8
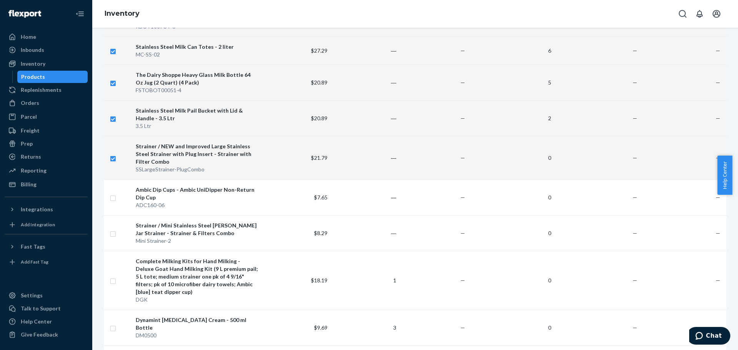
scroll to position [500, 0]
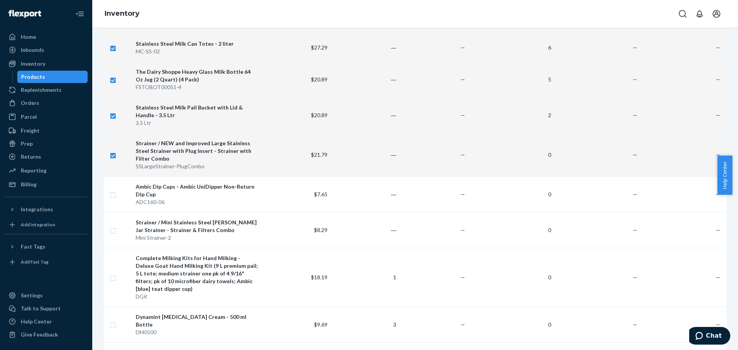
click at [114, 154] on input "checkbox" at bounding box center [113, 155] width 6 height 8
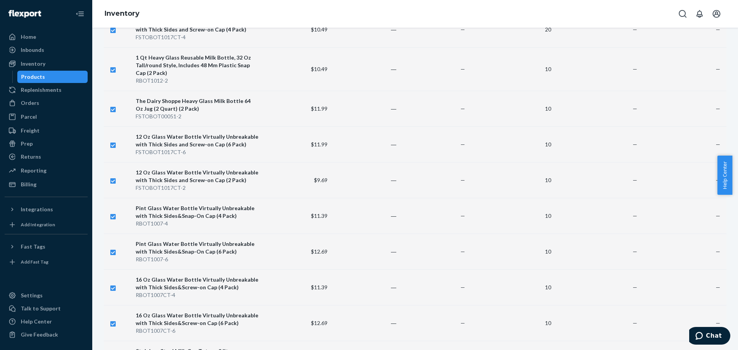
scroll to position [0, 0]
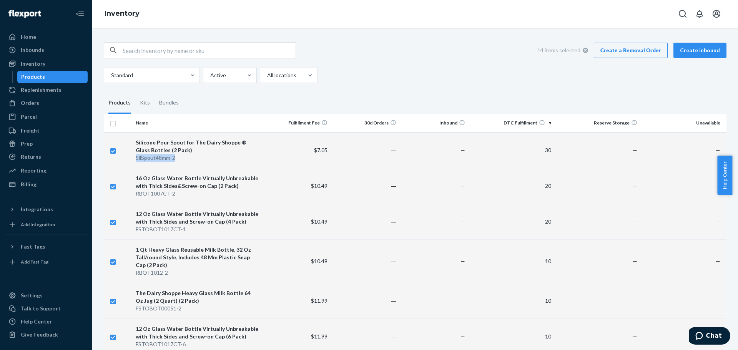
drag, startPoint x: 176, startPoint y: 158, endPoint x: 136, endPoint y: 159, distance: 40.0
click at [136, 159] on div "SilSpout48mm-2" at bounding box center [197, 158] width 123 height 8
copy div "SilSpout48mm-2"
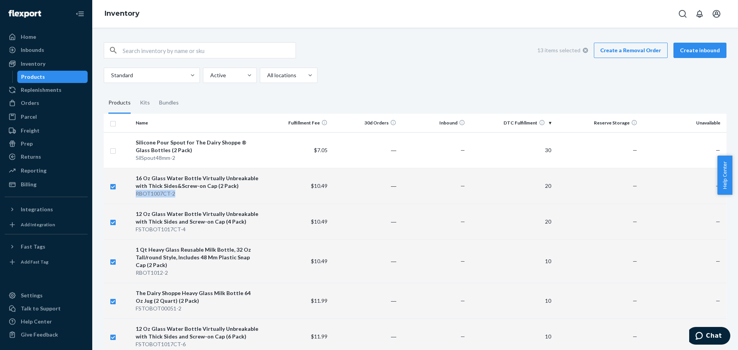
drag, startPoint x: 176, startPoint y: 193, endPoint x: 136, endPoint y: 195, distance: 40.0
click at [136, 195] on div "RBOT1007CT-2" at bounding box center [197, 194] width 123 height 8
copy div "RBOT1007CT-2"
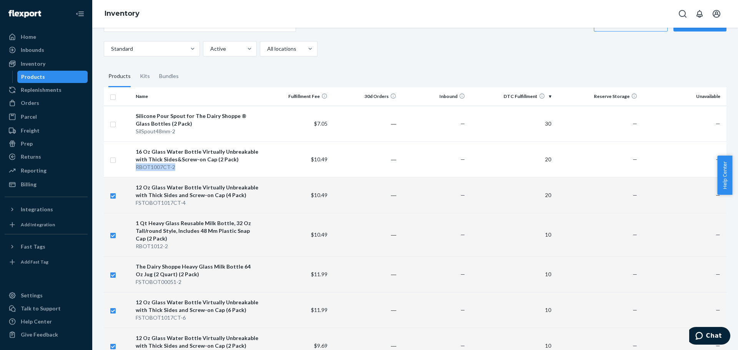
scroll to position [38, 0]
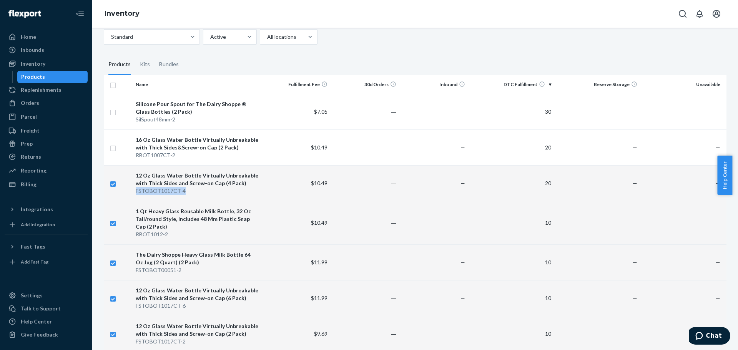
drag, startPoint x: 186, startPoint y: 188, endPoint x: 136, endPoint y: 192, distance: 50.1
click at [136, 192] on div "FSTOBOT1017CT-4" at bounding box center [197, 191] width 123 height 8
copy div "FSTOBOT1017CT-4"
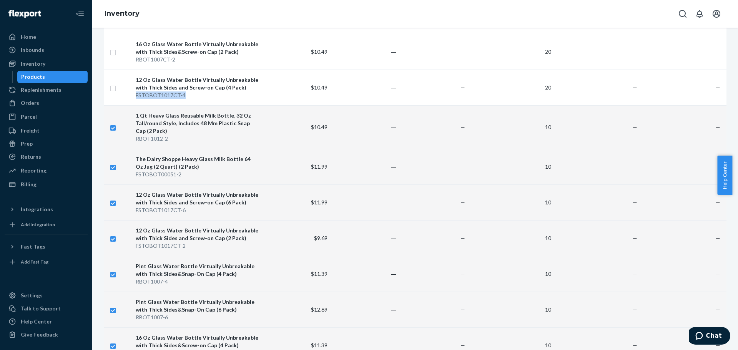
scroll to position [154, 0]
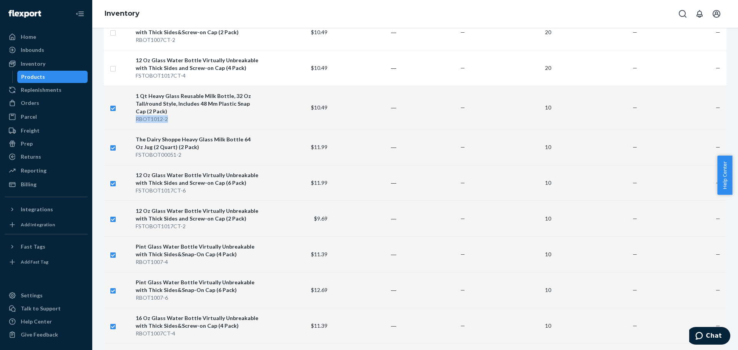
drag, startPoint x: 166, startPoint y: 121, endPoint x: 136, endPoint y: 120, distance: 29.6
click at [136, 120] on div "RBOT1012-2" at bounding box center [197, 119] width 123 height 8
copy div "RBOT1012-2"
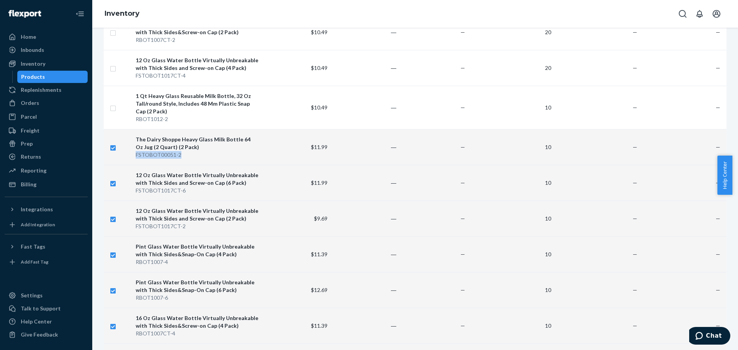
drag, startPoint x: 182, startPoint y: 154, endPoint x: 135, endPoint y: 158, distance: 46.6
click at [136, 158] on div "FSTOBOT00051-2" at bounding box center [197, 155] width 123 height 8
copy div "FSTOBOT00051-2"
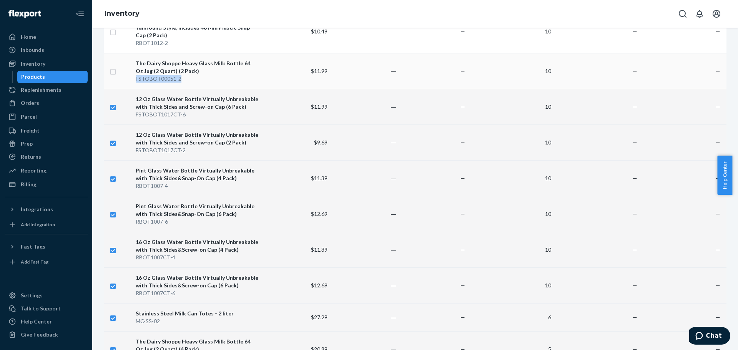
scroll to position [231, 0]
drag, startPoint x: 183, startPoint y: 116, endPoint x: 135, endPoint y: 116, distance: 48.0
click at [136, 116] on div "FSTOBOT1017CT-6" at bounding box center [197, 114] width 123 height 8
copy div "FSTOBOT1017CT-6"
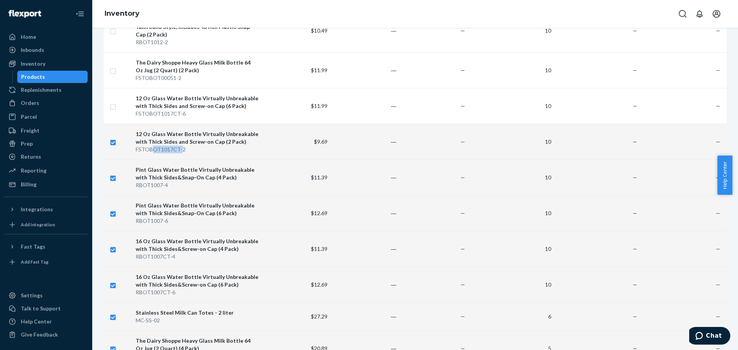
drag, startPoint x: 171, startPoint y: 149, endPoint x: 153, endPoint y: 152, distance: 19.0
click at [153, 152] on div "FSTOBOT1017CT-2" at bounding box center [197, 150] width 123 height 8
drag, startPoint x: 175, startPoint y: 149, endPoint x: 136, endPoint y: 150, distance: 39.6
click at [136, 150] on div "FSTOBOT1017CT-2" at bounding box center [197, 150] width 123 height 8
copy div "FSTOBOT1017CT-2"
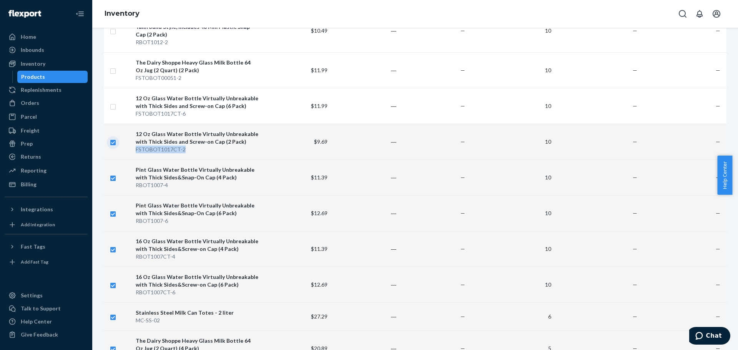
drag, startPoint x: 111, startPoint y: 143, endPoint x: 188, endPoint y: 151, distance: 77.6
click at [111, 143] on input "checkbox" at bounding box center [113, 142] width 6 height 8
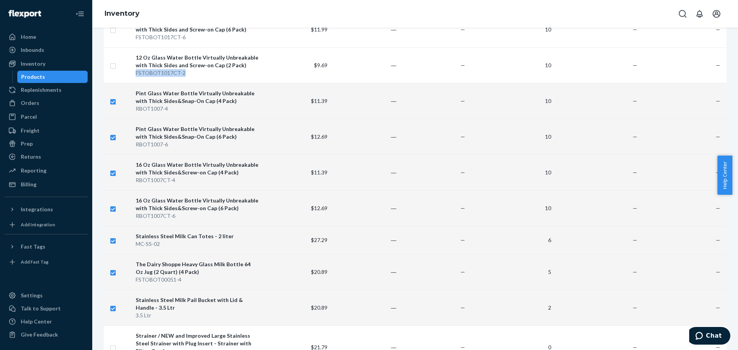
scroll to position [307, 0]
drag, startPoint x: 165, startPoint y: 111, endPoint x: 155, endPoint y: 110, distance: 10.0
click at [145, 113] on td "Pint Glass Water Bottle Virtually Unbreakable with Thick Sides&Snap-On Cap (4 P…" at bounding box center [197, 101] width 129 height 36
drag, startPoint x: 168, startPoint y: 110, endPoint x: 136, endPoint y: 113, distance: 32.1
click at [136, 113] on td "Pint Glass Water Bottle Virtually Unbreakable with Thick Sides&Snap-On Cap (4 P…" at bounding box center [197, 101] width 129 height 36
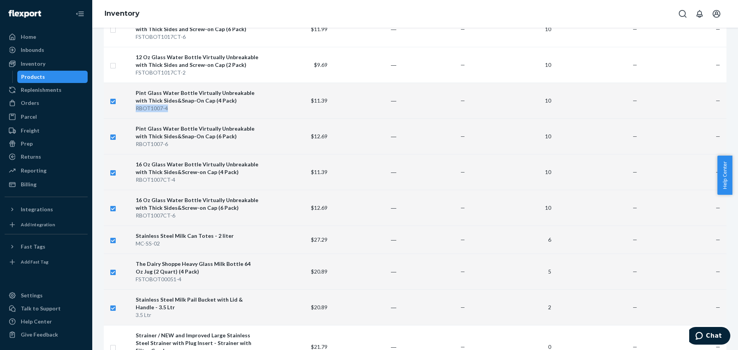
copy div "RBOT1007-4"
click at [113, 103] on input "checkbox" at bounding box center [113, 100] width 6 height 8
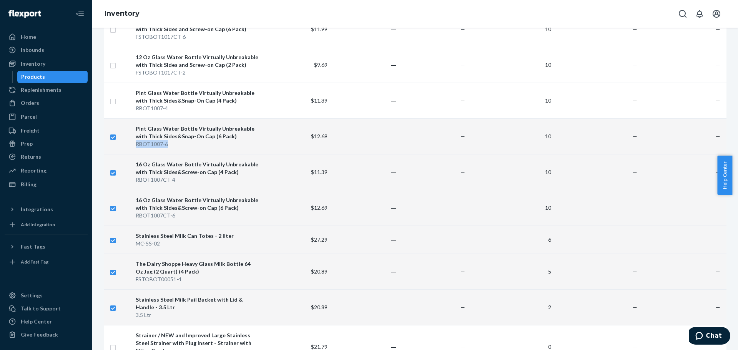
drag, startPoint x: 166, startPoint y: 142, endPoint x: 137, endPoint y: 147, distance: 29.6
click at [137, 147] on div "RBOT1007-6" at bounding box center [197, 144] width 123 height 8
copy div "RBOT1007-6"
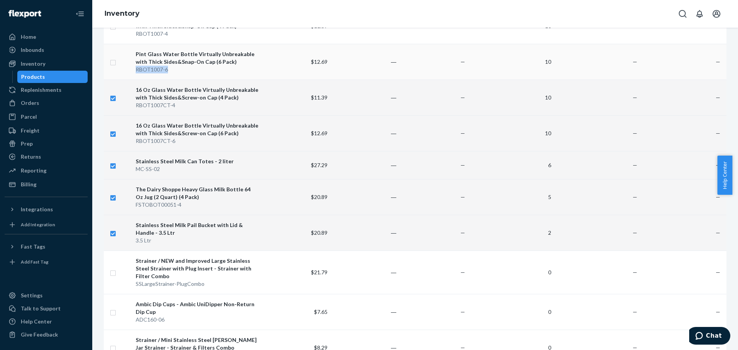
scroll to position [384, 0]
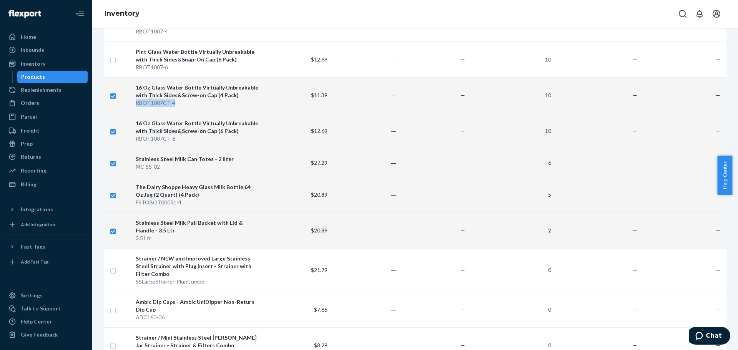
drag, startPoint x: 174, startPoint y: 105, endPoint x: 137, endPoint y: 105, distance: 37.3
click at [137, 105] on div "RBOT1007CT-4" at bounding box center [197, 103] width 123 height 8
copy div "RBOT1007CT-4"
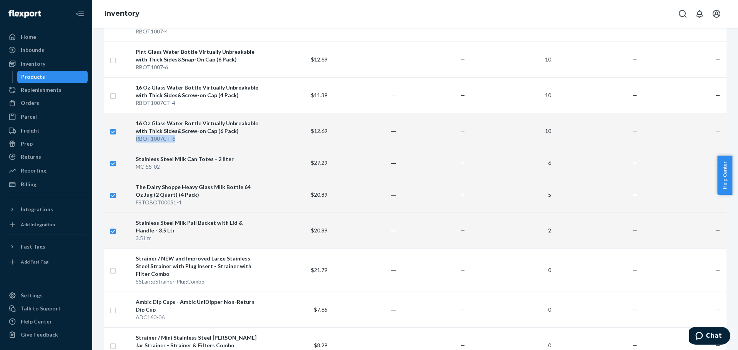
drag, startPoint x: 179, startPoint y: 138, endPoint x: 136, endPoint y: 142, distance: 42.9
click at [136, 142] on div "RBOT1007CT-6" at bounding box center [197, 139] width 123 height 8
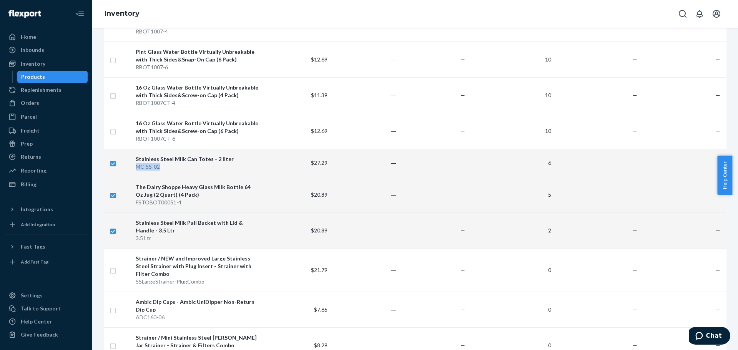
drag, startPoint x: 158, startPoint y: 168, endPoint x: 137, endPoint y: 169, distance: 20.8
click at [137, 169] on div "MC-SS-02" at bounding box center [197, 167] width 123 height 8
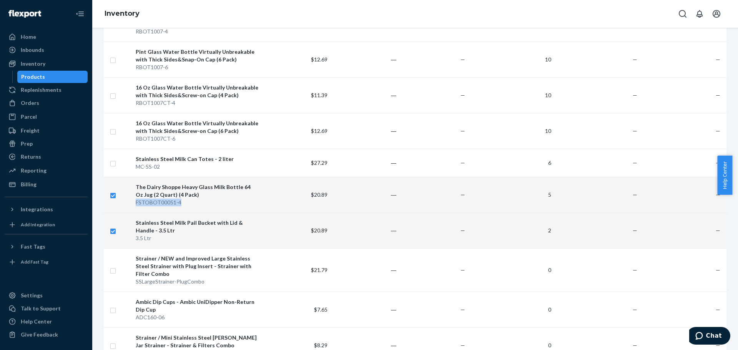
drag, startPoint x: 182, startPoint y: 204, endPoint x: 136, endPoint y: 203, distance: 46.1
click at [136, 203] on div "FSTOBOT00051-4" at bounding box center [197, 203] width 123 height 8
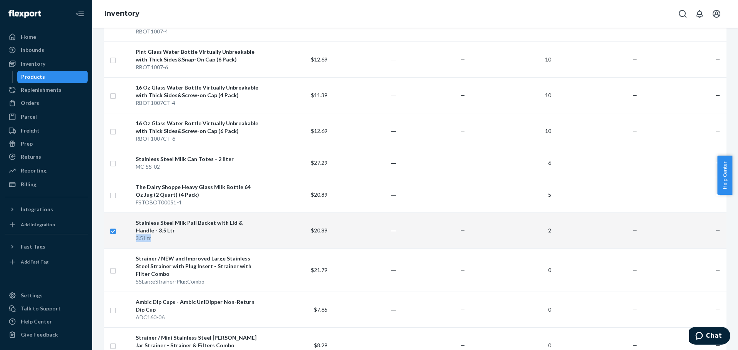
drag, startPoint x: 145, startPoint y: 241, endPoint x: 135, endPoint y: 243, distance: 9.5
click at [135, 243] on td "Stainless Steel Milk Pail Bucket with Lid & Handle - 3.5 Ltr 3.5 Ltr" at bounding box center [197, 231] width 129 height 36
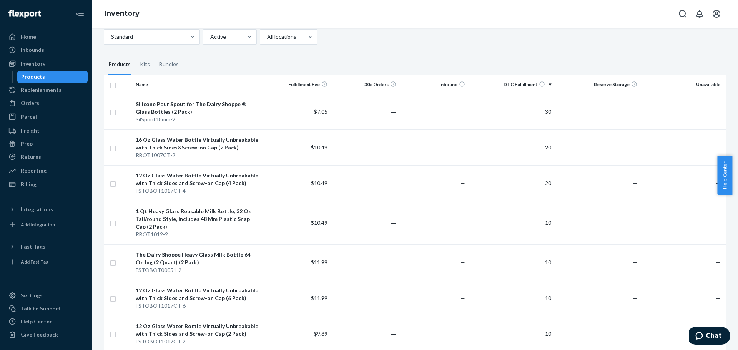
scroll to position [77, 0]
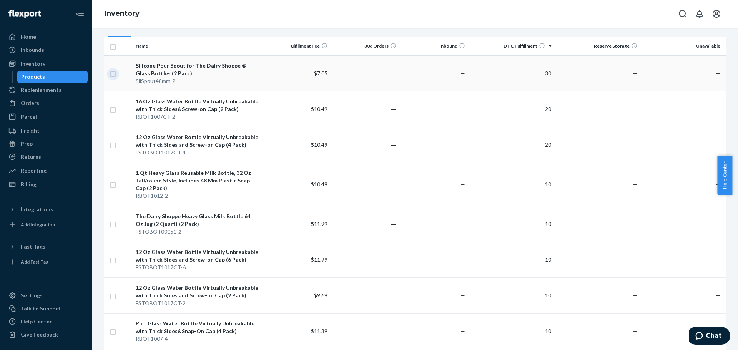
click at [114, 73] on input "checkbox" at bounding box center [113, 73] width 6 height 8
click at [114, 112] on input "checkbox" at bounding box center [113, 109] width 6 height 8
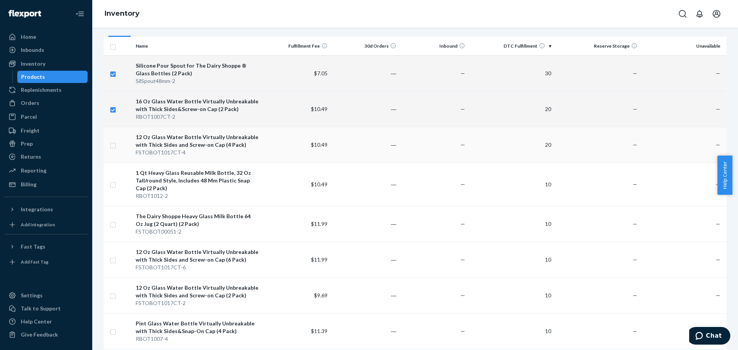
drag, startPoint x: 111, startPoint y: 146, endPoint x: 114, endPoint y: 151, distance: 6.4
click at [111, 146] on input "checkbox" at bounding box center [113, 145] width 6 height 8
drag, startPoint x: 111, startPoint y: 186, endPoint x: 115, endPoint y: 189, distance: 5.2
click at [111, 186] on input "checkbox" at bounding box center [113, 184] width 6 height 8
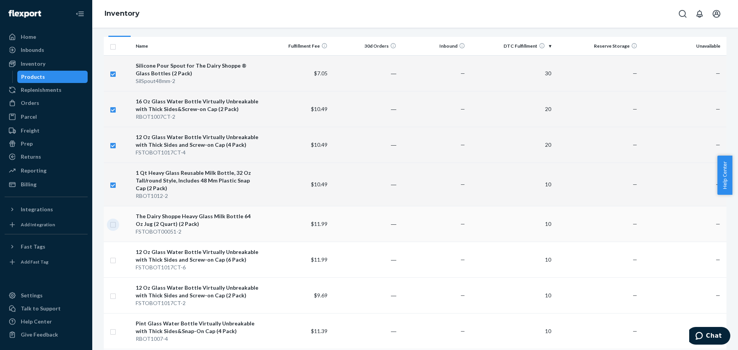
click at [115, 227] on input "checkbox" at bounding box center [113, 224] width 6 height 8
click at [114, 265] on td at bounding box center [118, 260] width 29 height 36
drag, startPoint x: 114, startPoint y: 261, endPoint x: 121, endPoint y: 256, distance: 9.2
click at [115, 261] on input "checkbox" at bounding box center [113, 260] width 6 height 8
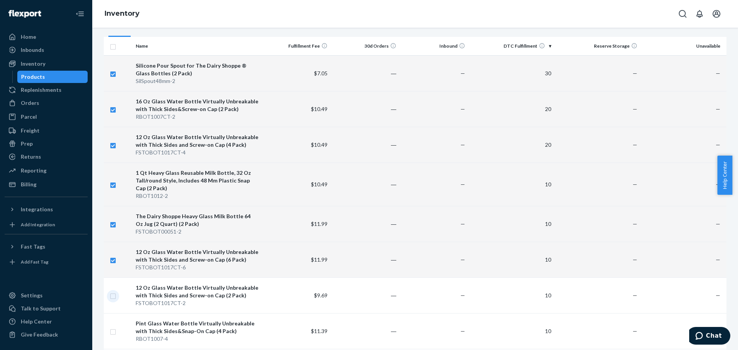
drag, startPoint x: 114, startPoint y: 297, endPoint x: 139, endPoint y: 275, distance: 33.5
click at [115, 296] on input "checkbox" at bounding box center [113, 295] width 6 height 8
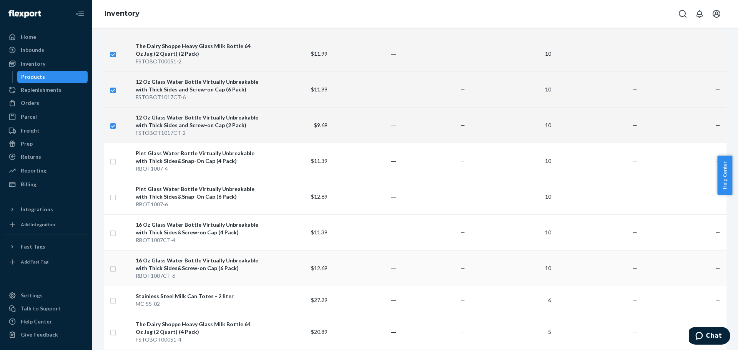
scroll to position [269, 0]
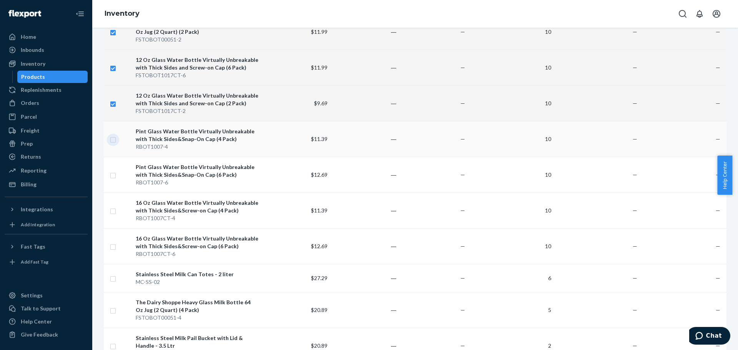
click at [114, 140] on input "checkbox" at bounding box center [113, 139] width 6 height 8
click at [115, 174] on input "checkbox" at bounding box center [113, 175] width 6 height 8
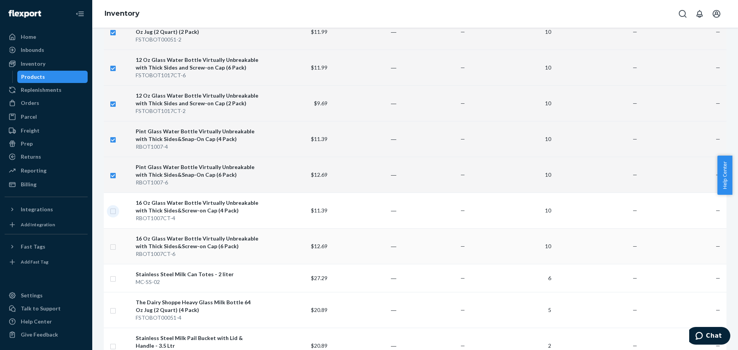
drag, startPoint x: 112, startPoint y: 210, endPoint x: 116, endPoint y: 231, distance: 21.6
click at [113, 211] on input "checkbox" at bounding box center [113, 210] width 6 height 8
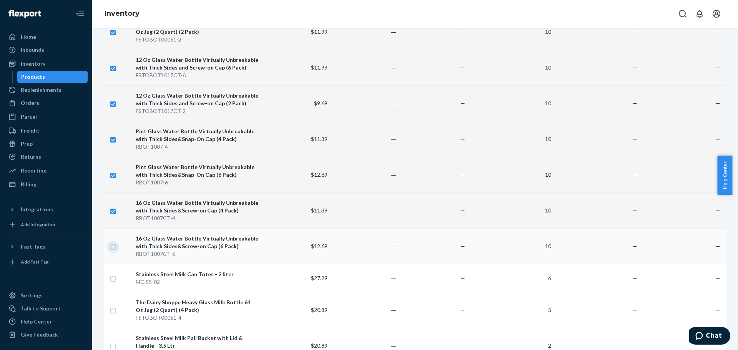
click at [113, 249] on input "checkbox" at bounding box center [113, 246] width 6 height 8
click at [111, 281] on input "checkbox" at bounding box center [113, 278] width 6 height 8
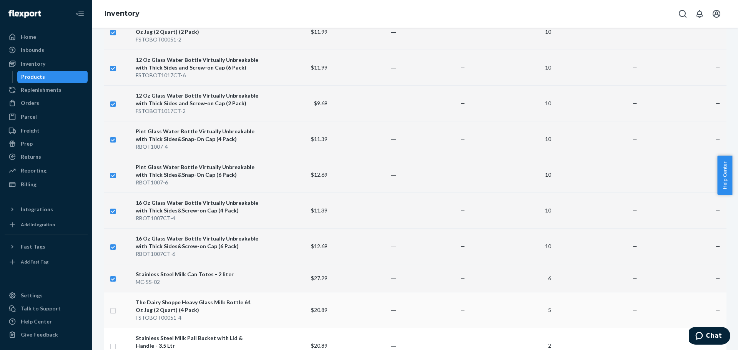
click at [113, 310] on input "checkbox" at bounding box center [113, 310] width 6 height 8
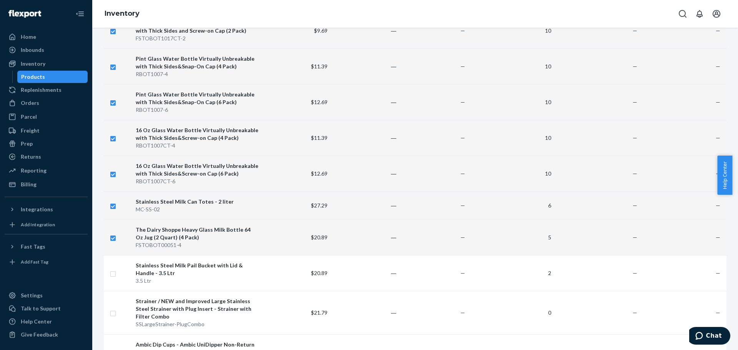
scroll to position [346, 0]
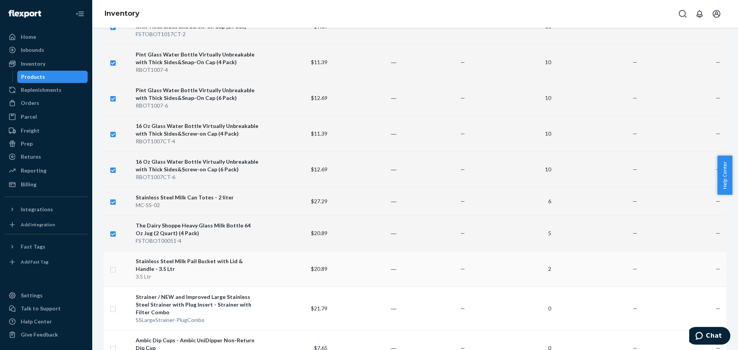
click at [111, 269] on input "checkbox" at bounding box center [113, 269] width 6 height 8
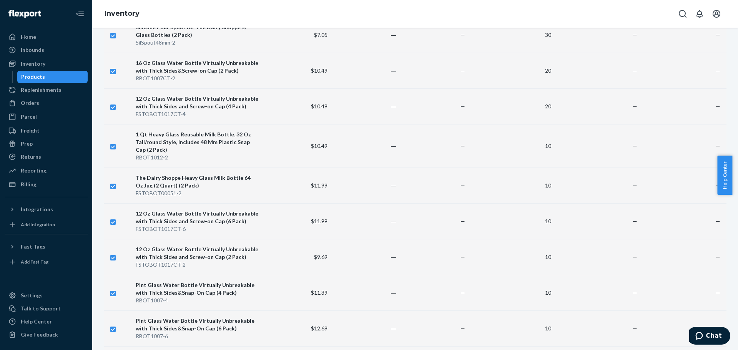
scroll to position [0, 0]
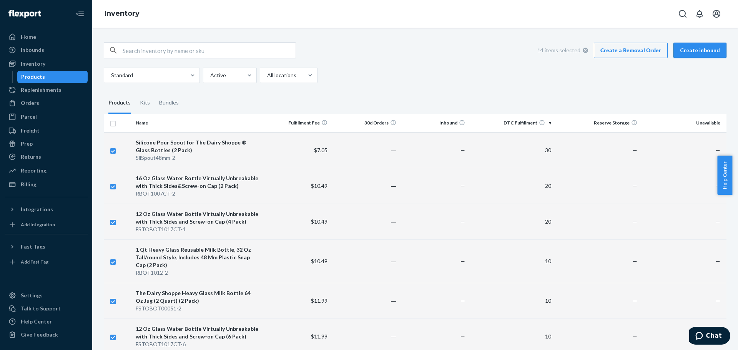
click at [691, 48] on button "Create inbound" at bounding box center [699, 50] width 53 height 15
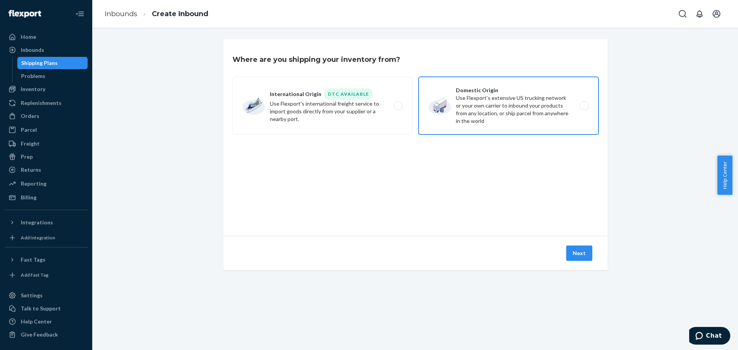
click at [488, 108] on label "Domestic Origin Use Flexport’s extensive US trucking network or your own carrie…" at bounding box center [509, 106] width 180 height 58
click at [584, 108] on input "Domestic Origin Use Flexport’s extensive US trucking network or your own carrie…" at bounding box center [586, 105] width 5 height 5
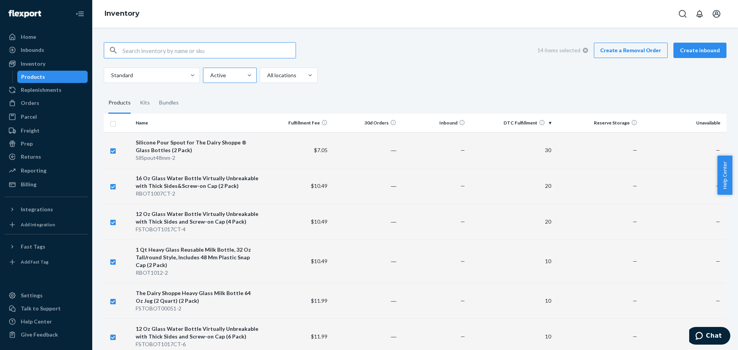
click at [233, 79] on div at bounding box center [228, 75] width 39 height 9
click at [210, 79] on input "Active" at bounding box center [209, 75] width 1 height 8
drag, startPoint x: 277, startPoint y: 84, endPoint x: 280, endPoint y: 81, distance: 4.4
click at [281, 81] on div "All locations" at bounding box center [281, 75] width 43 height 14
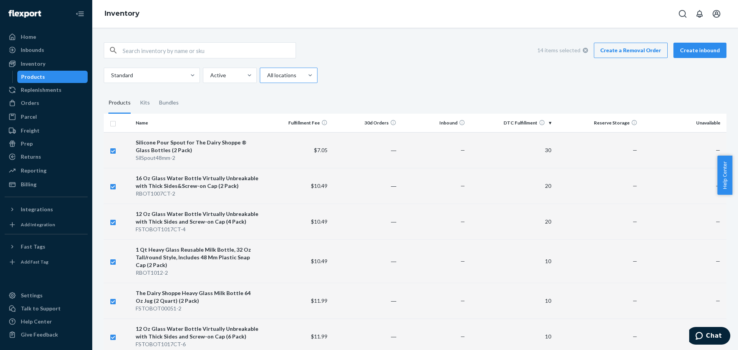
click at [267, 79] on input "All locations" at bounding box center [266, 75] width 1 height 8
click at [355, 95] on fieldset "Products Kits Bundles" at bounding box center [415, 103] width 623 height 22
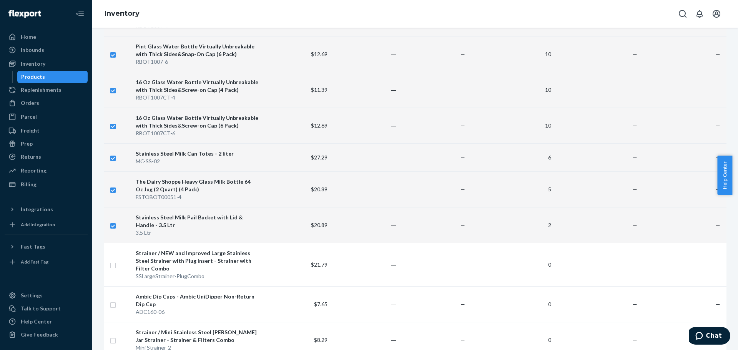
scroll to position [394, 0]
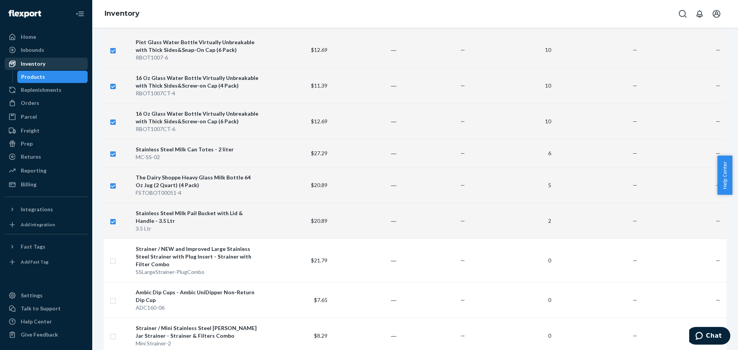
click at [31, 63] on div "Inventory" at bounding box center [33, 64] width 25 height 8
click at [34, 35] on div "Home" at bounding box center [28, 37] width 15 height 8
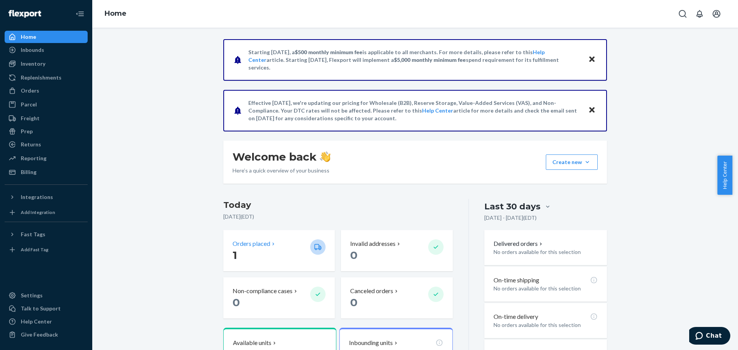
click at [254, 241] on p "Orders placed" at bounding box center [252, 243] width 38 height 9
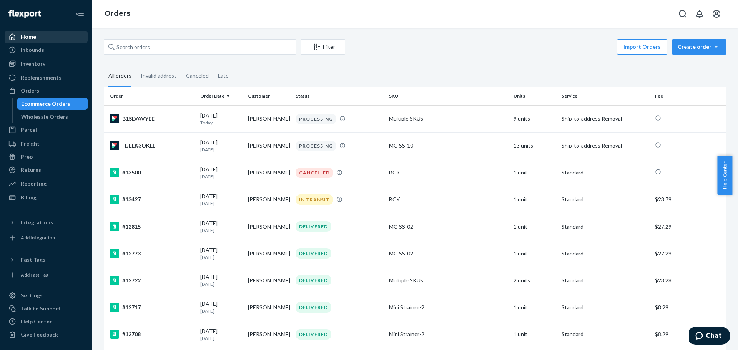
click at [35, 40] on div "Home" at bounding box center [28, 37] width 15 height 8
